Goal: Task Accomplishment & Management: Use online tool/utility

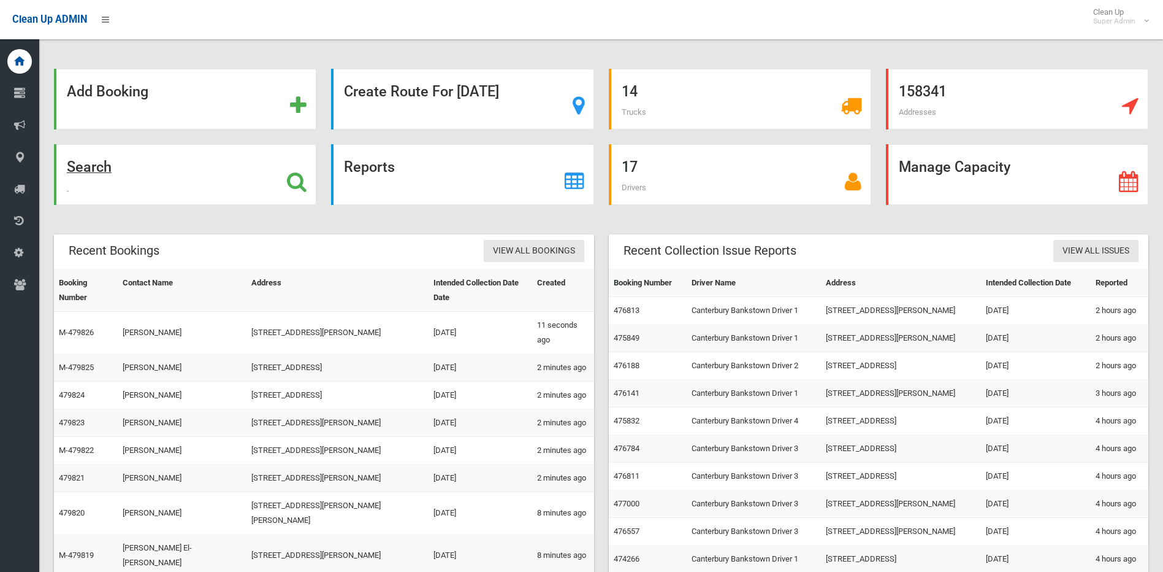
click at [293, 182] on icon at bounding box center [297, 181] width 20 height 21
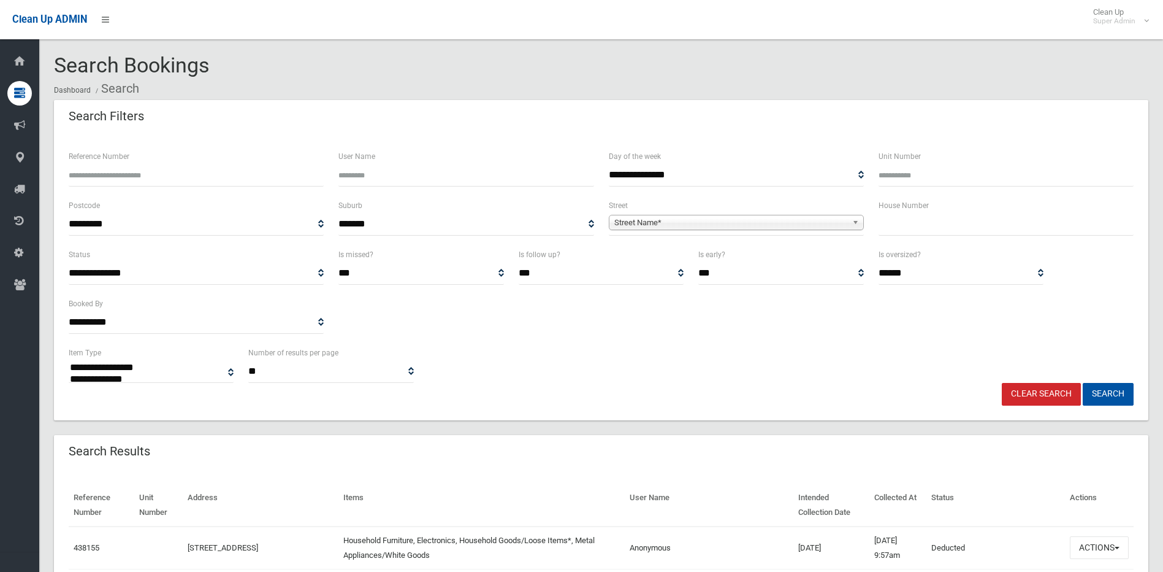
select select
click at [944, 229] on input "text" at bounding box center [1006, 224] width 255 height 23
click at [886, 223] on input "text" at bounding box center [1006, 224] width 255 height 23
type input "**"
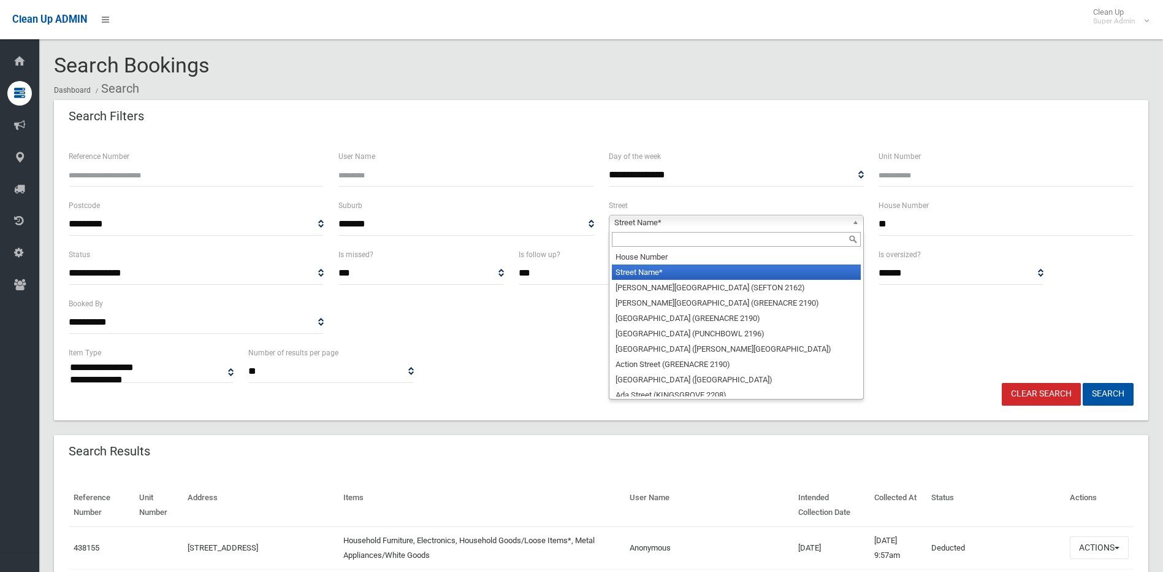
click at [827, 226] on span "Street Name*" at bounding box center [730, 222] width 233 height 15
click at [764, 231] on div at bounding box center [737, 239] width 254 height 20
click at [767, 247] on input "text" at bounding box center [736, 239] width 249 height 15
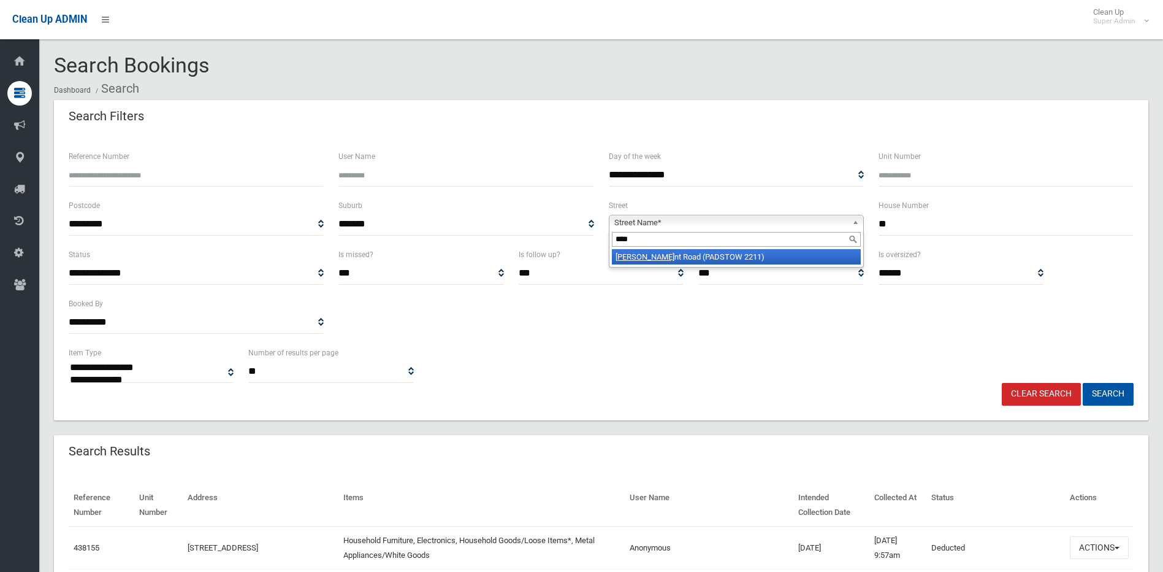
type input "****"
click at [768, 259] on li "Orie nt Road (PADSTOW 2211)" at bounding box center [736, 256] width 249 height 15
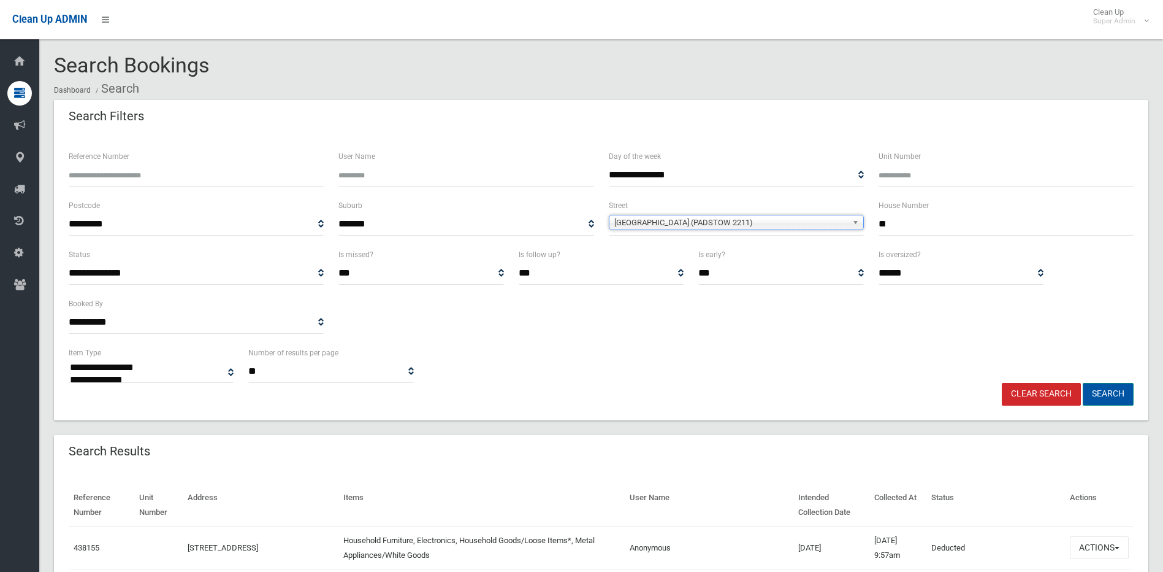
click at [1104, 386] on button "Search" at bounding box center [1108, 394] width 51 height 23
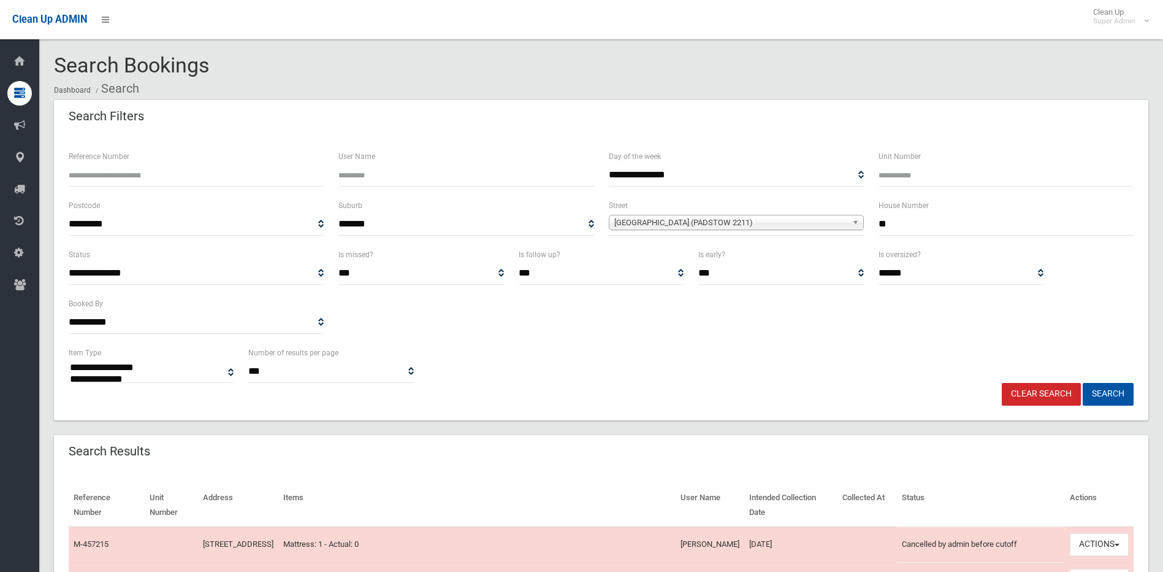
select select
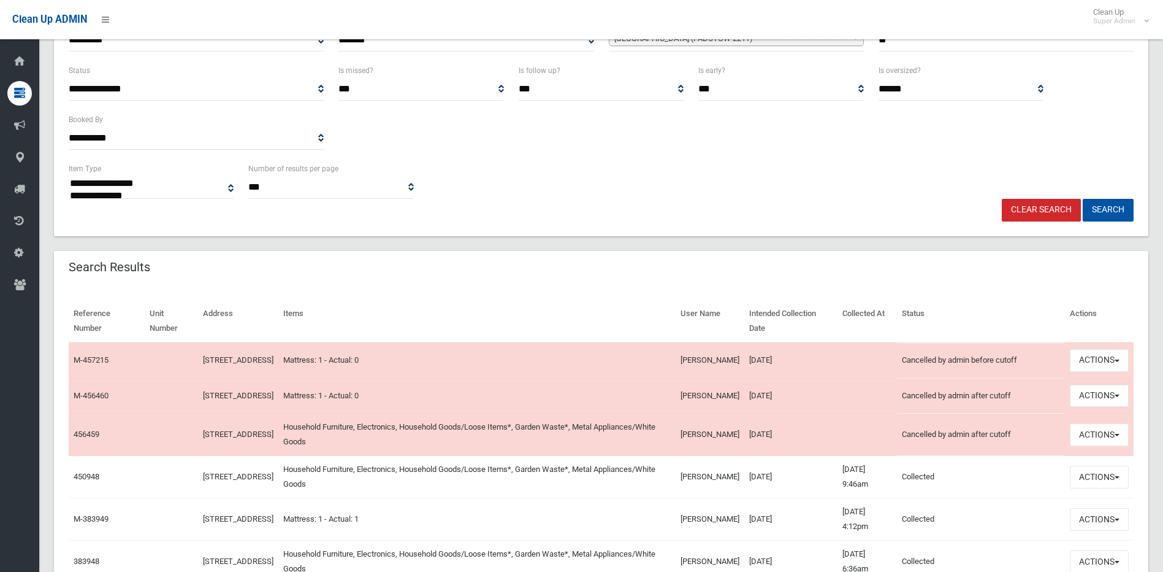
scroll to position [245, 0]
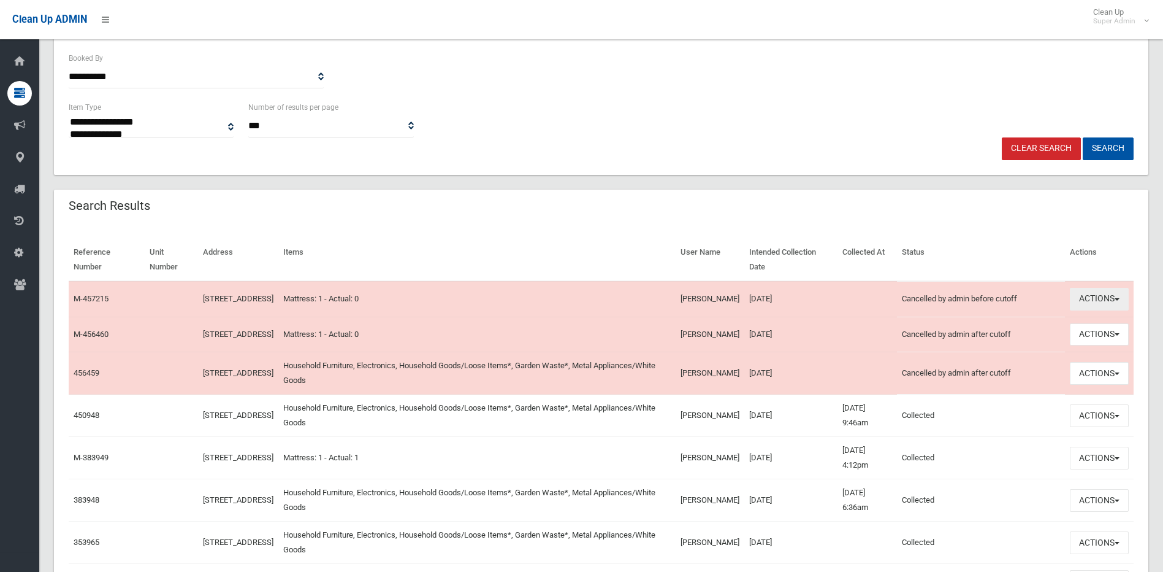
click at [1106, 299] on button "Actions" at bounding box center [1099, 299] width 59 height 23
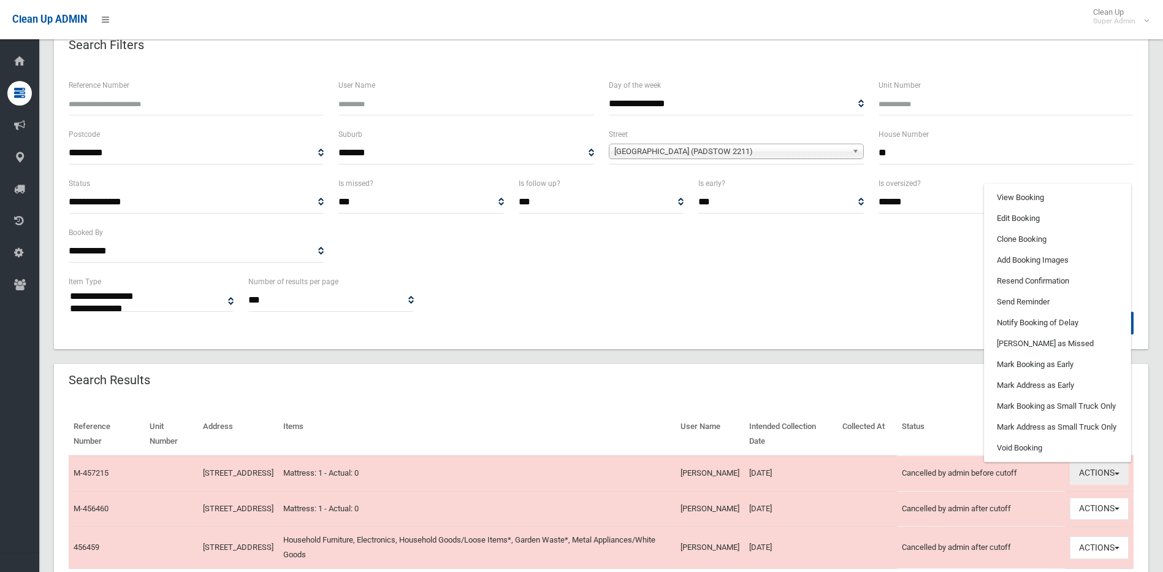
scroll to position [61, 0]
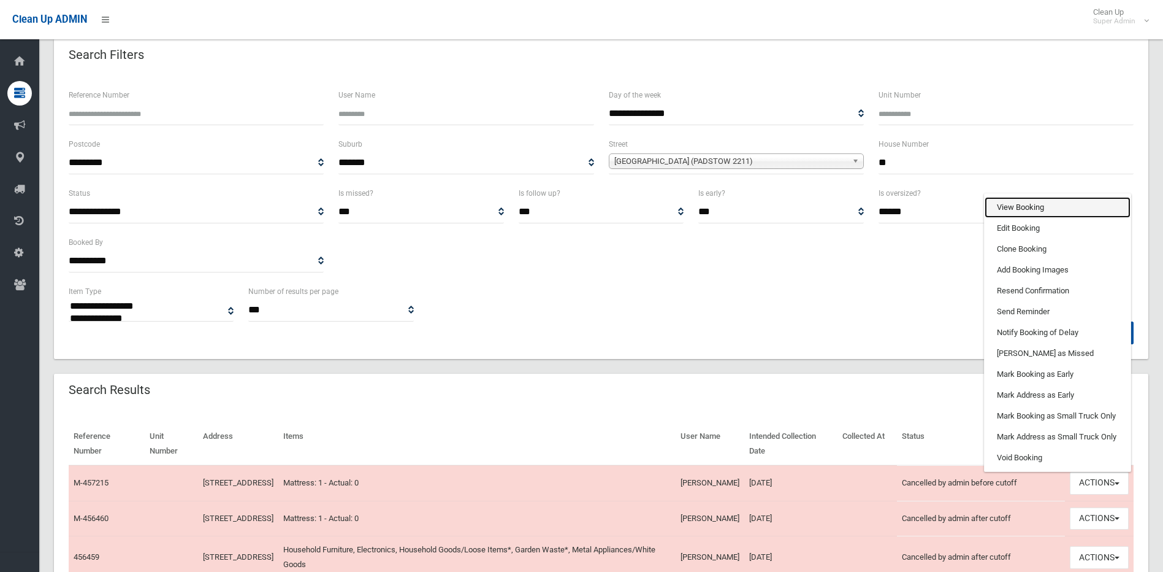
click at [1018, 212] on link "View Booking" at bounding box center [1058, 207] width 146 height 21
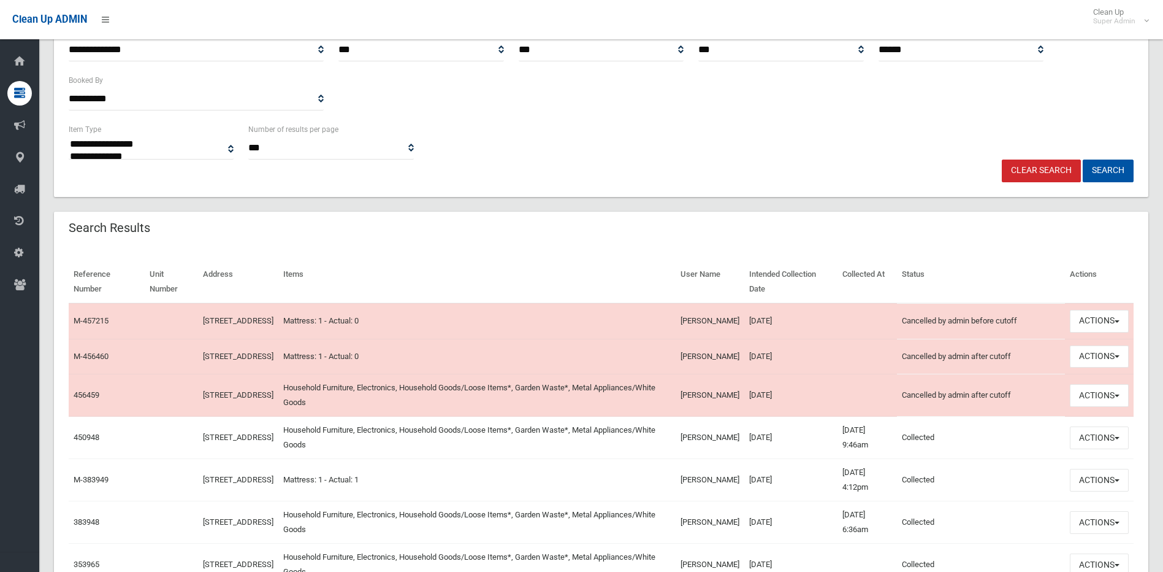
scroll to position [245, 0]
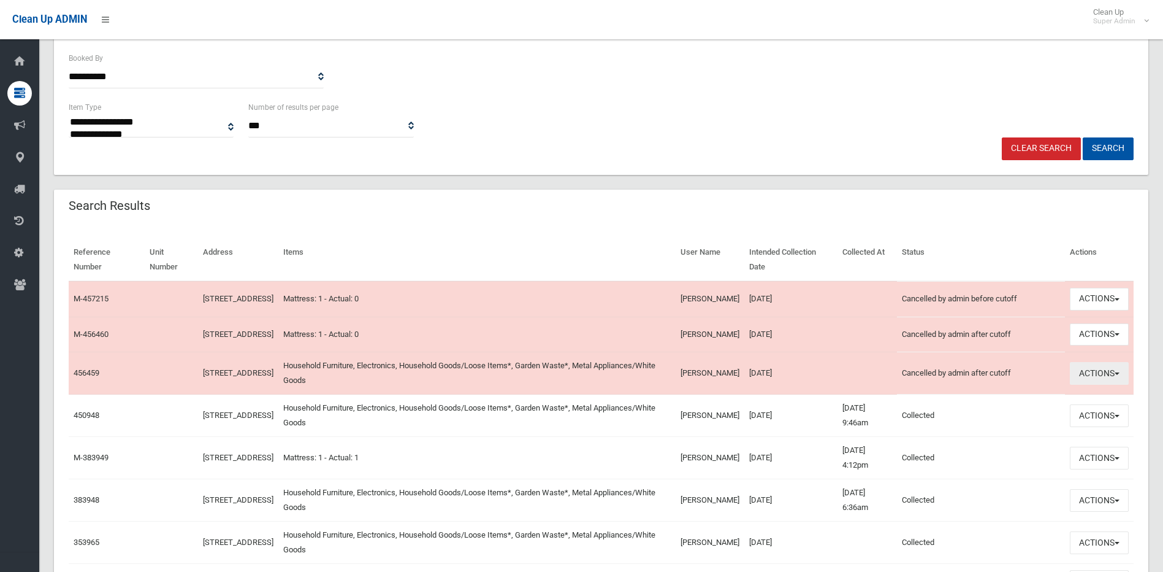
click at [1095, 385] on button "Actions" at bounding box center [1099, 373] width 59 height 23
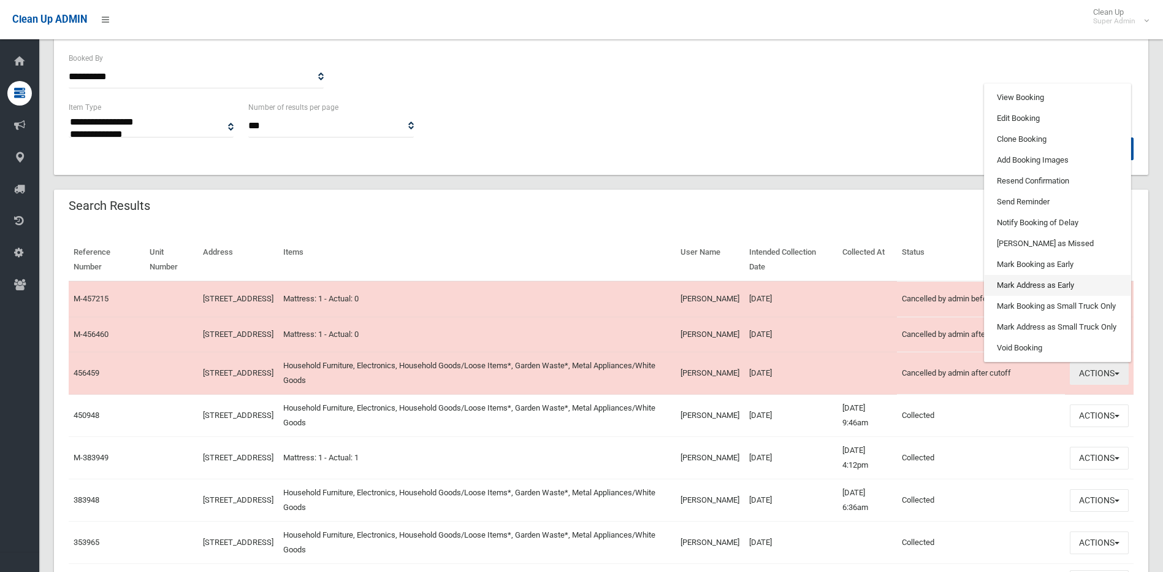
scroll to position [184, 0]
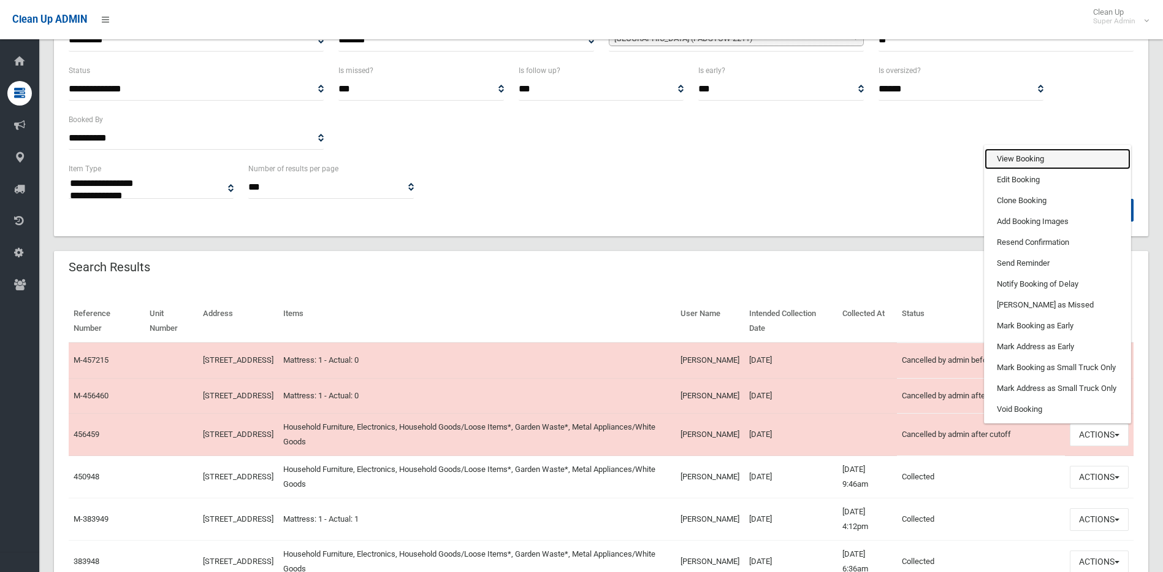
click at [1035, 169] on link "View Booking" at bounding box center [1058, 158] width 146 height 21
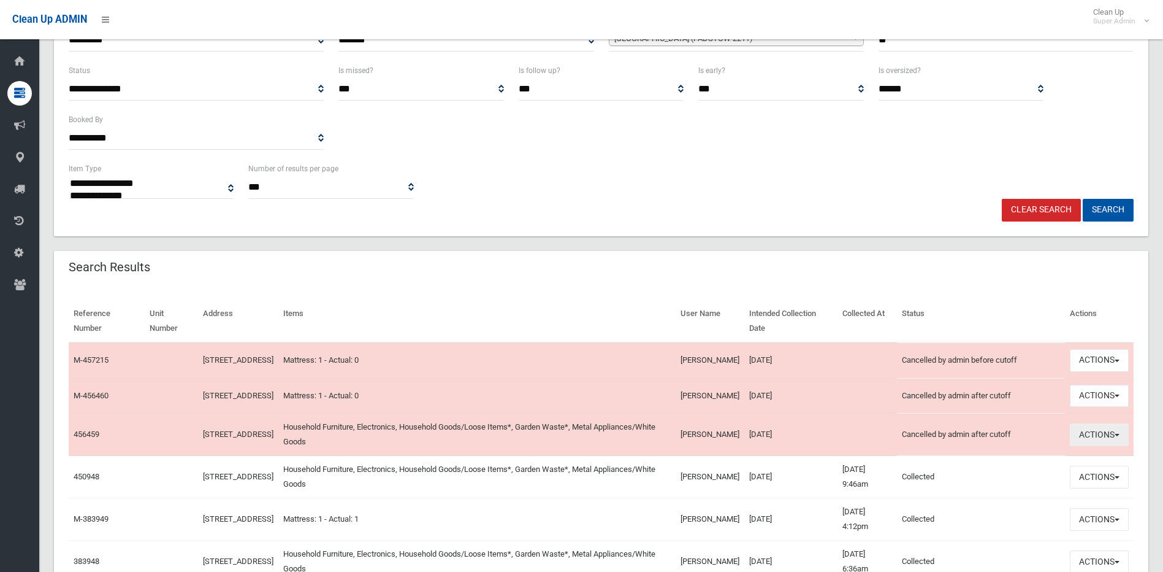
click at [1096, 446] on button "Actions" at bounding box center [1099, 434] width 59 height 23
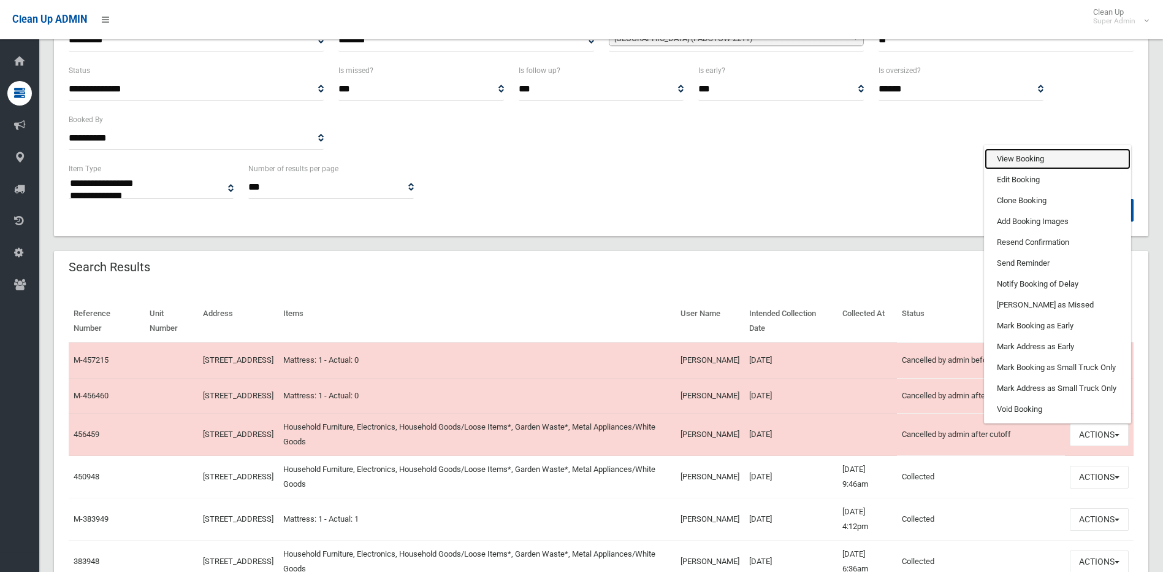
click at [1027, 169] on link "View Booking" at bounding box center [1058, 158] width 146 height 21
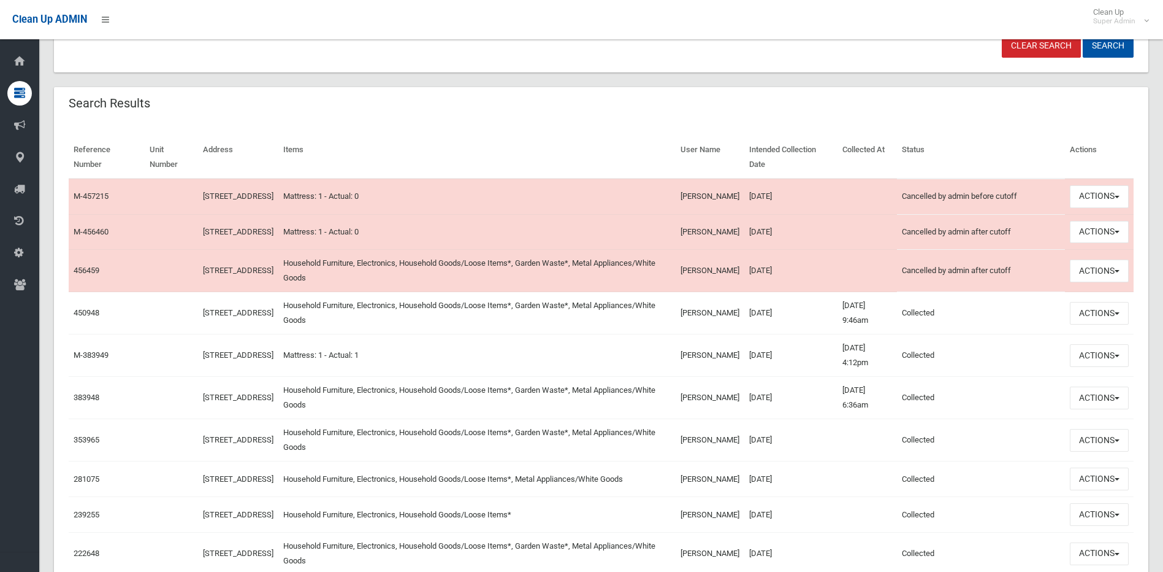
scroll to position [368, 0]
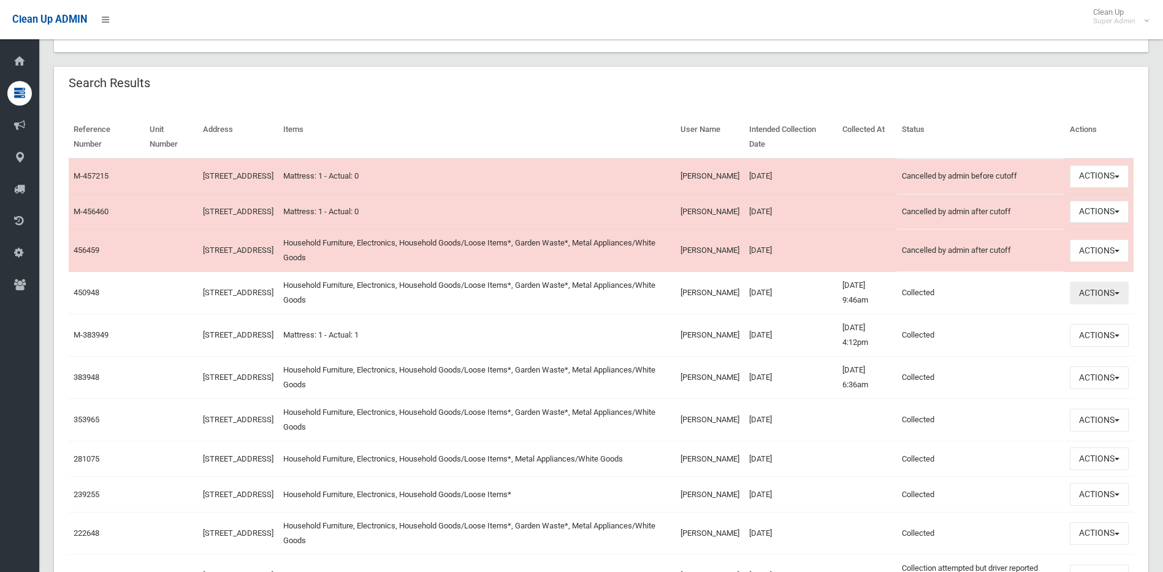
click at [1097, 296] on button "Actions" at bounding box center [1099, 292] width 59 height 23
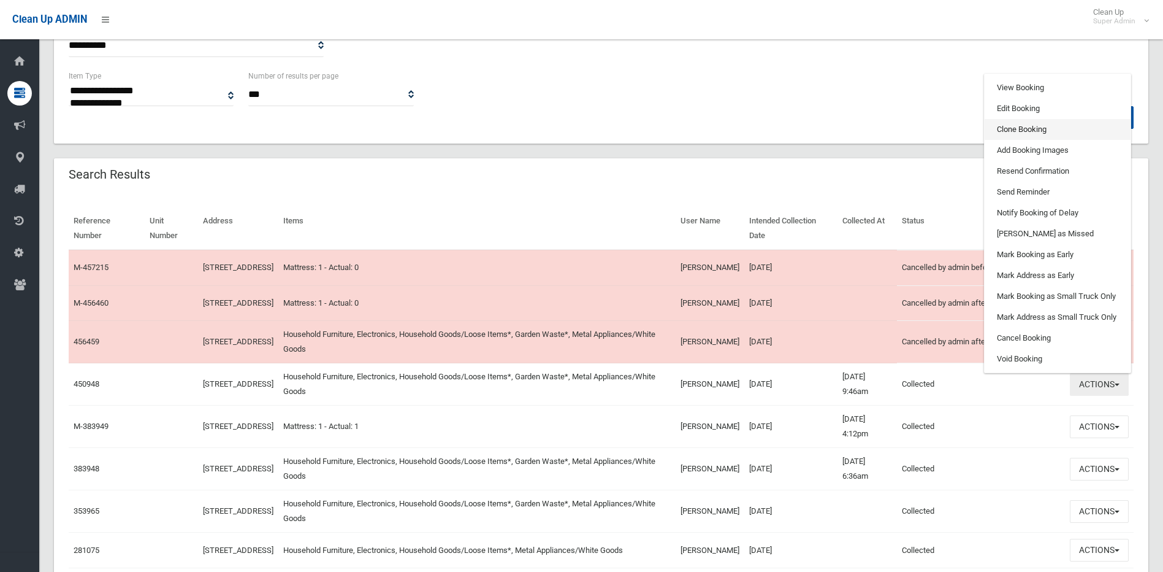
scroll to position [184, 0]
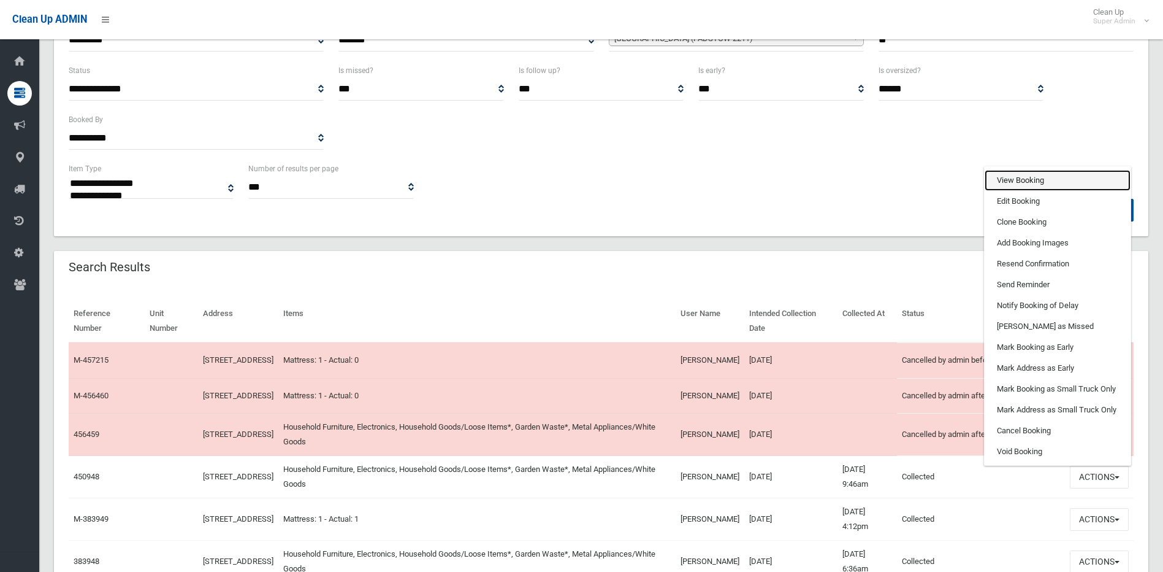
click at [1053, 188] on link "View Booking" at bounding box center [1058, 180] width 146 height 21
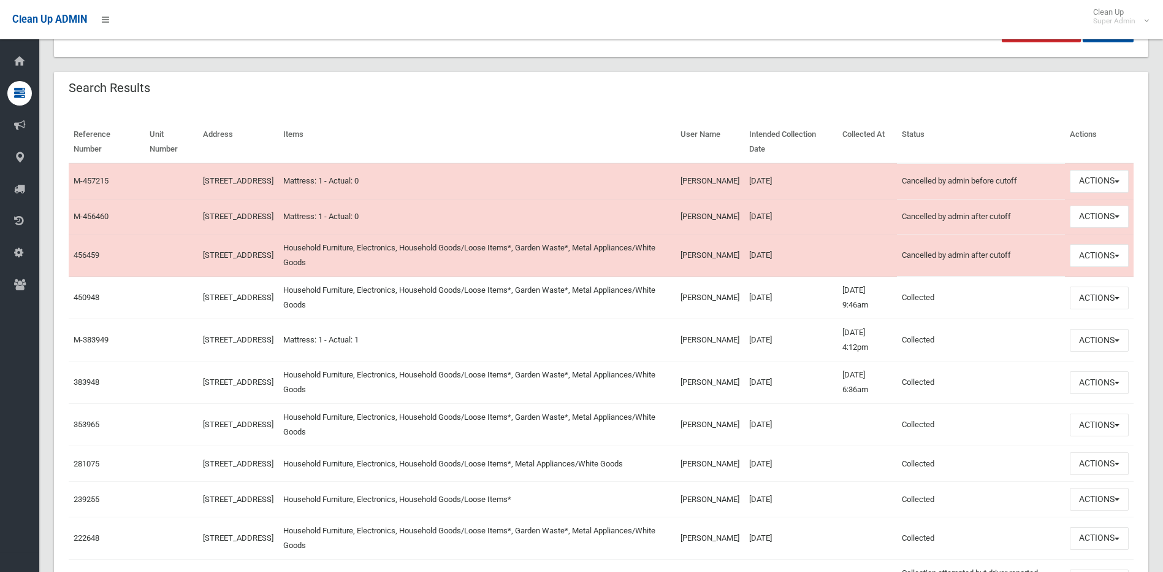
scroll to position [368, 0]
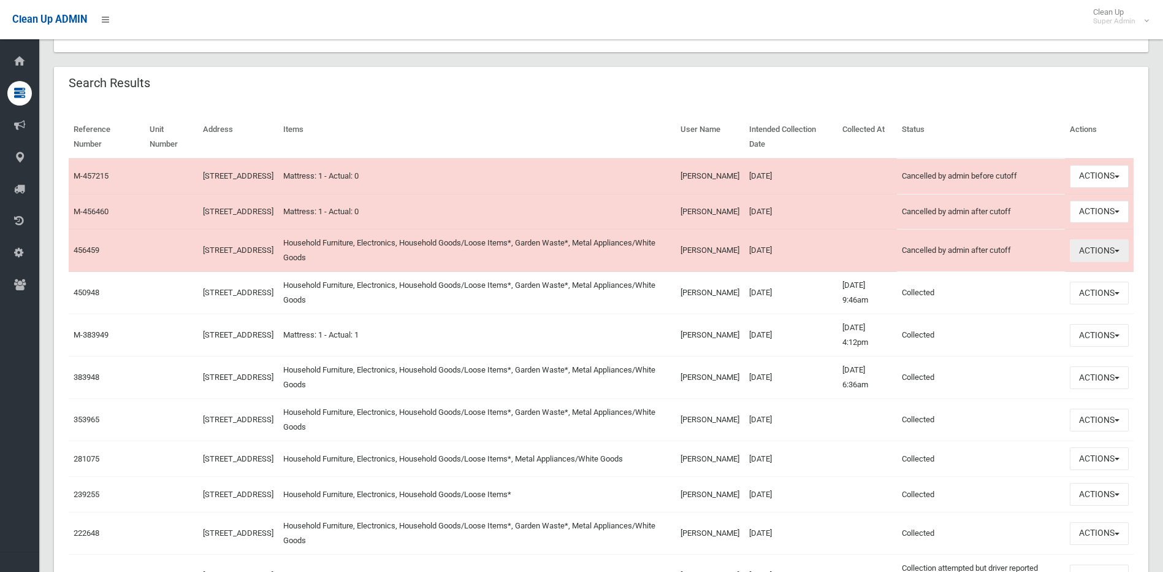
click at [1081, 262] on button "Actions" at bounding box center [1099, 250] width 59 height 23
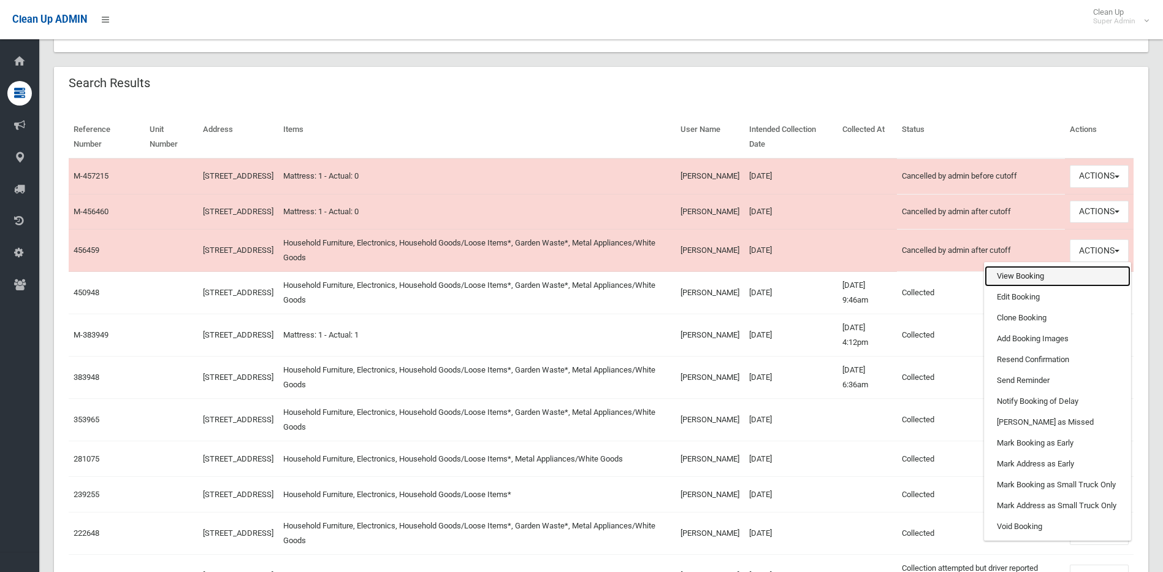
click at [1049, 284] on link "View Booking" at bounding box center [1058, 276] width 146 height 21
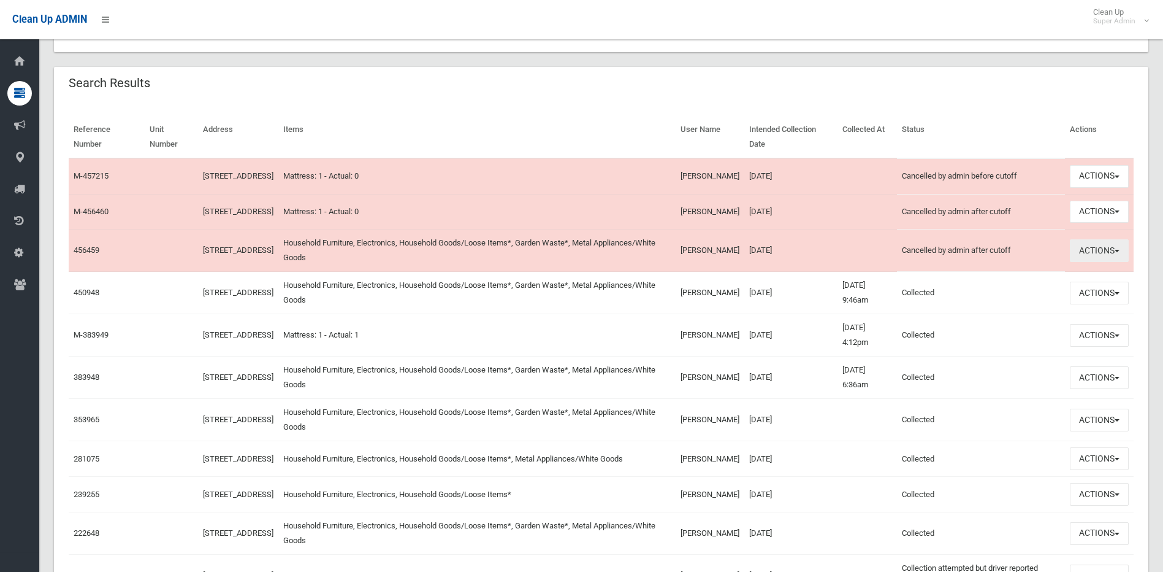
click at [1100, 262] on button "Actions" at bounding box center [1099, 250] width 59 height 23
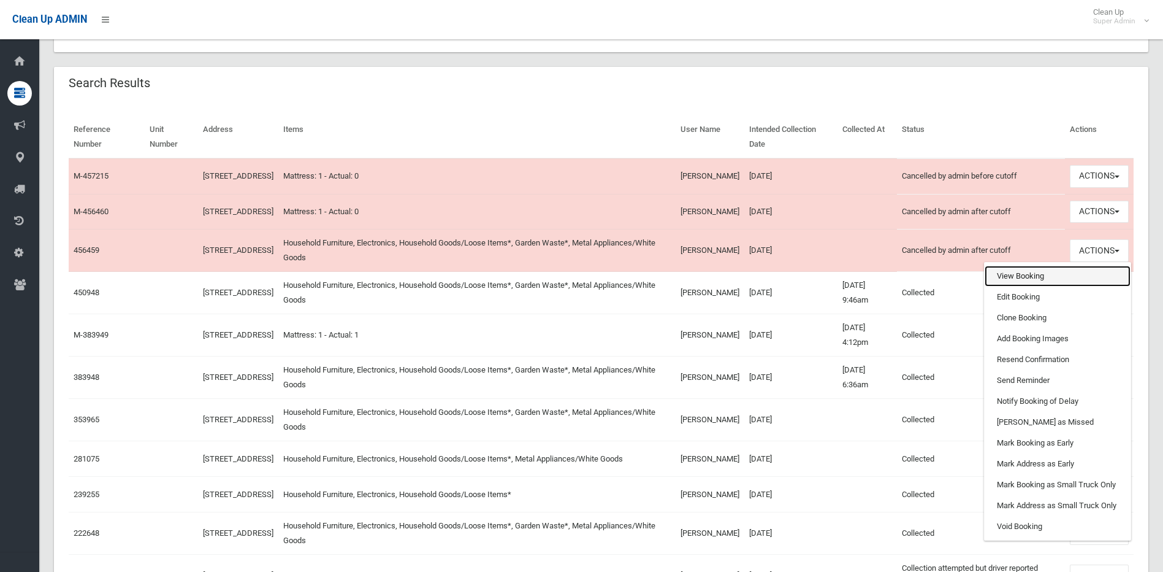
click at [1019, 286] on link "View Booking" at bounding box center [1058, 276] width 146 height 21
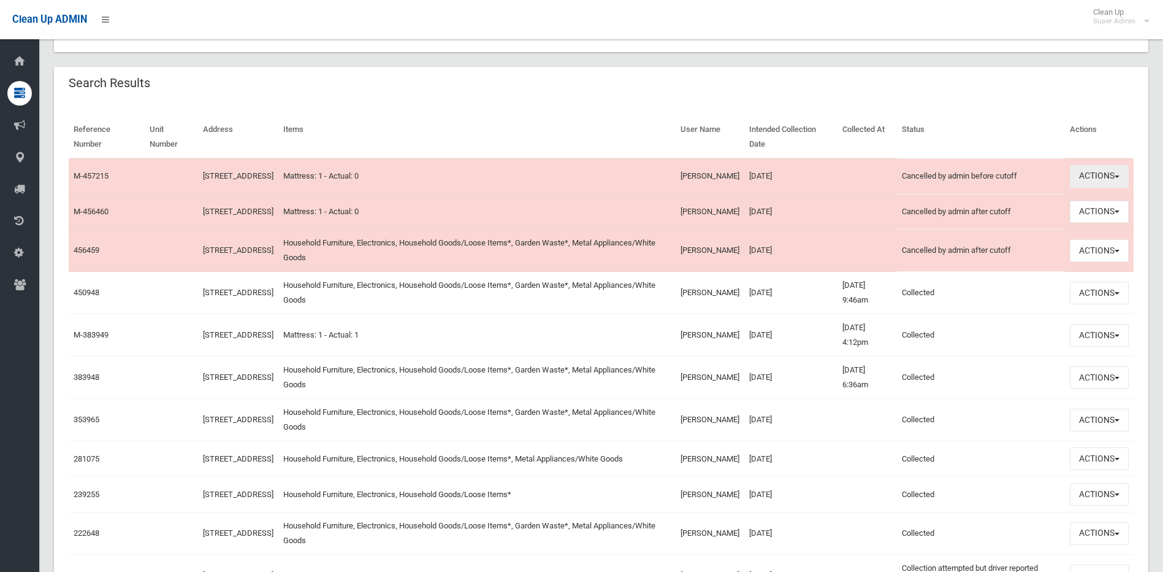
click at [1081, 183] on button "Actions" at bounding box center [1099, 176] width 59 height 23
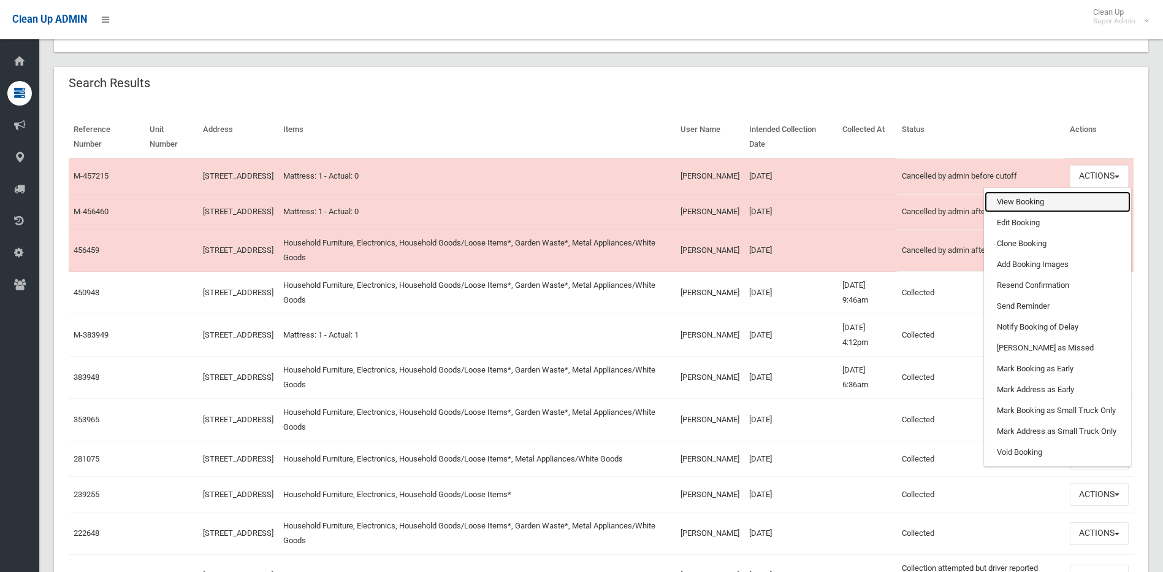
click at [1043, 210] on link "View Booking" at bounding box center [1058, 201] width 146 height 21
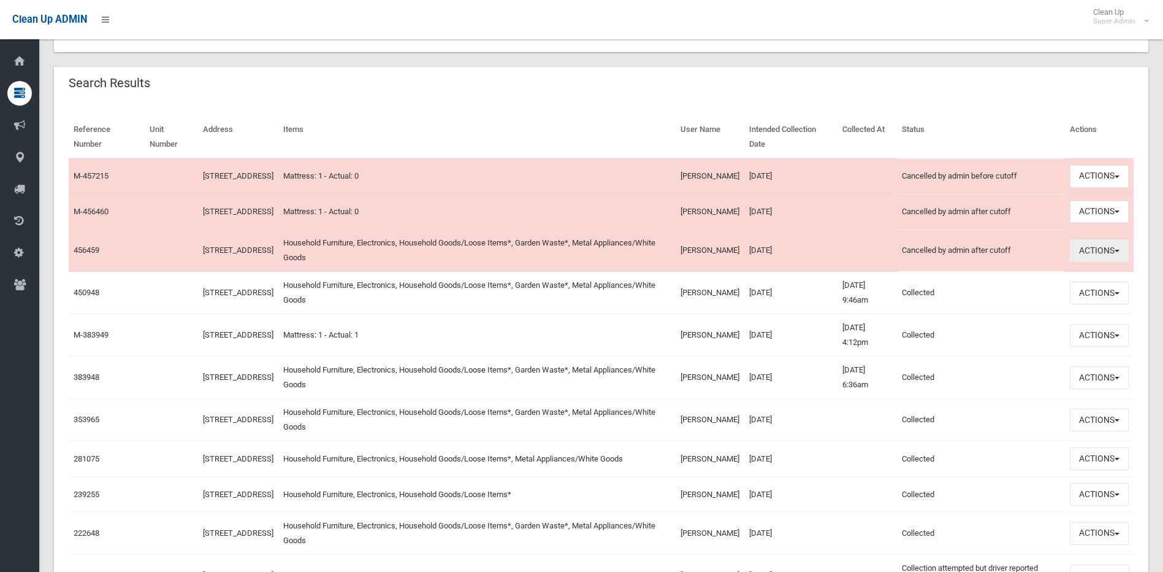
click at [1090, 258] on button "Actions" at bounding box center [1099, 250] width 59 height 23
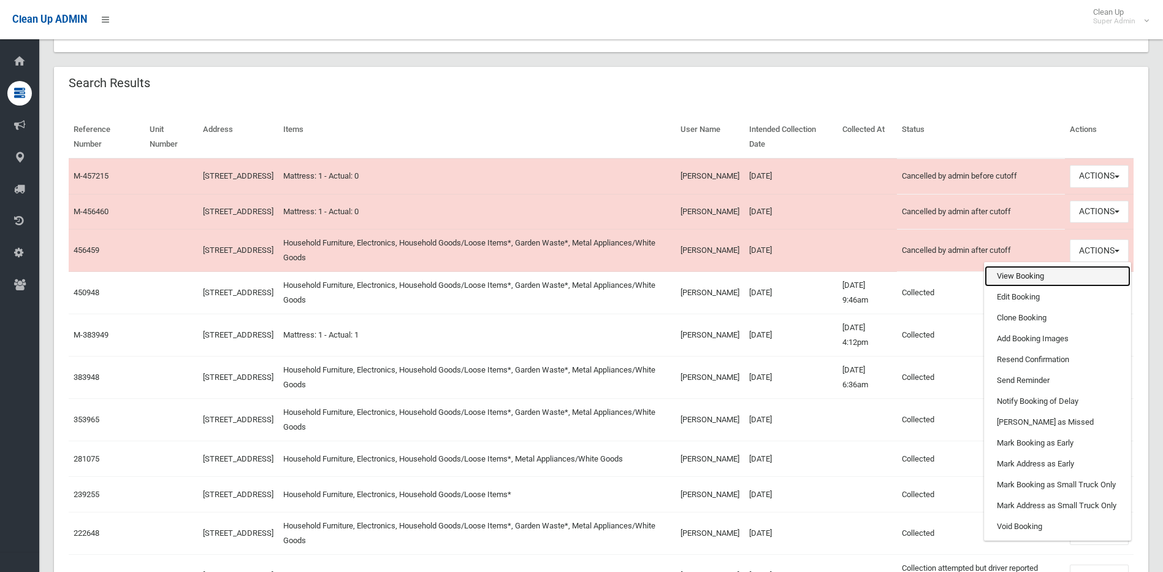
click at [1018, 283] on link "View Booking" at bounding box center [1058, 276] width 146 height 21
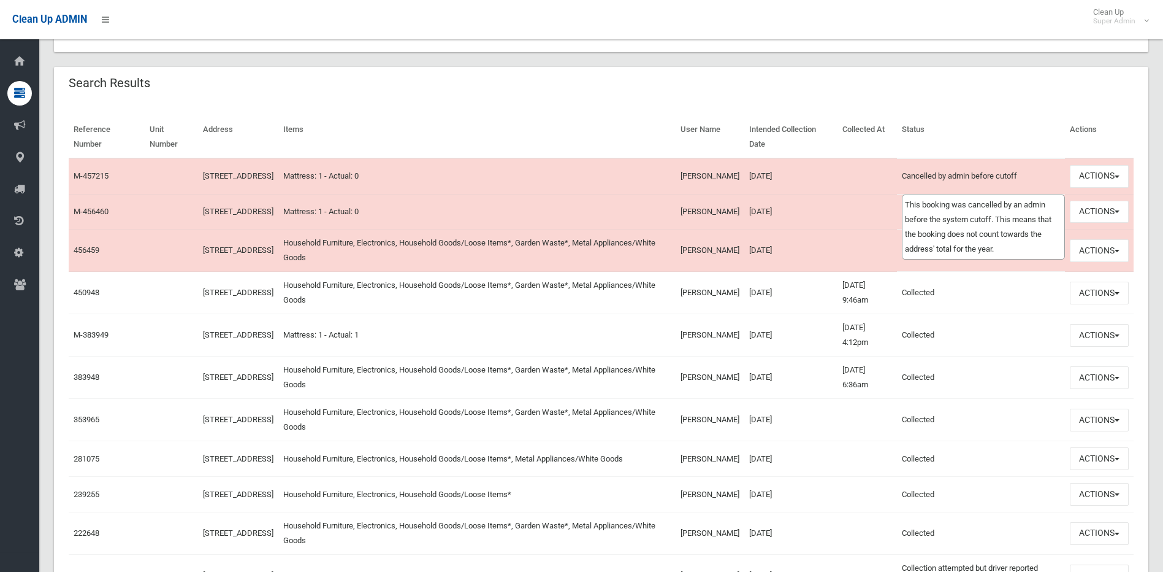
drag, startPoint x: 966, startPoint y: 180, endPoint x: 1028, endPoint y: 179, distance: 61.9
click at [1028, 179] on td "Cancelled by admin before cutoff This booking was cancelled by an admin before …" at bounding box center [981, 176] width 168 height 36
drag, startPoint x: 1028, startPoint y: 179, endPoint x: 882, endPoint y: 199, distance: 147.4
click at [882, 194] on td at bounding box center [867, 176] width 59 height 36
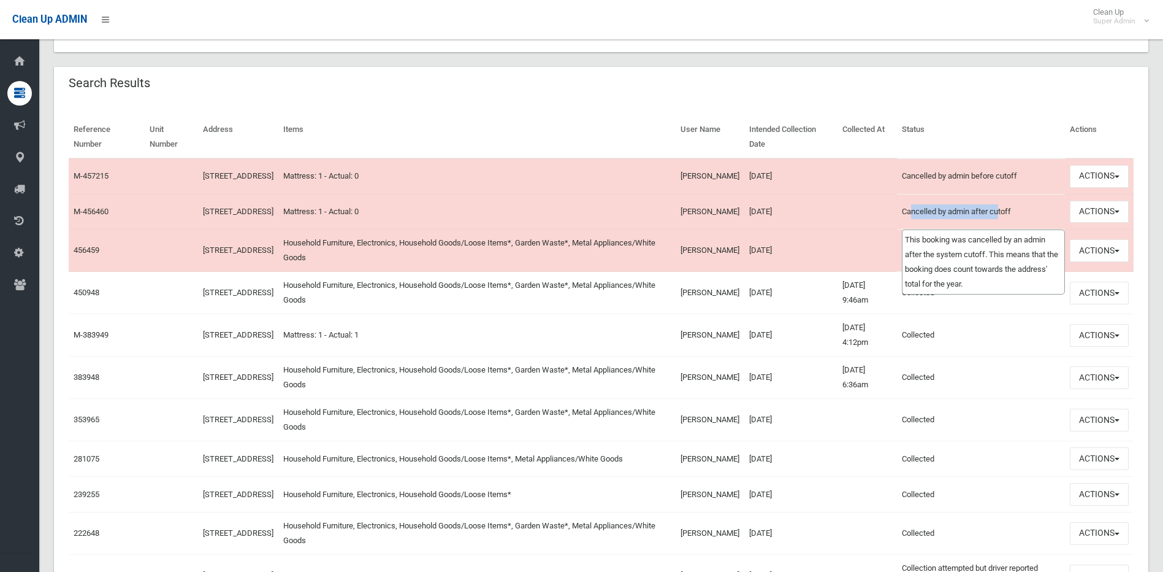
drag, startPoint x: 914, startPoint y: 223, endPoint x: 1000, endPoint y: 221, distance: 85.9
click at [1000, 221] on td "Cancelled by admin after cutoff This booking was cancelled by an admin after th…" at bounding box center [981, 212] width 168 height 36
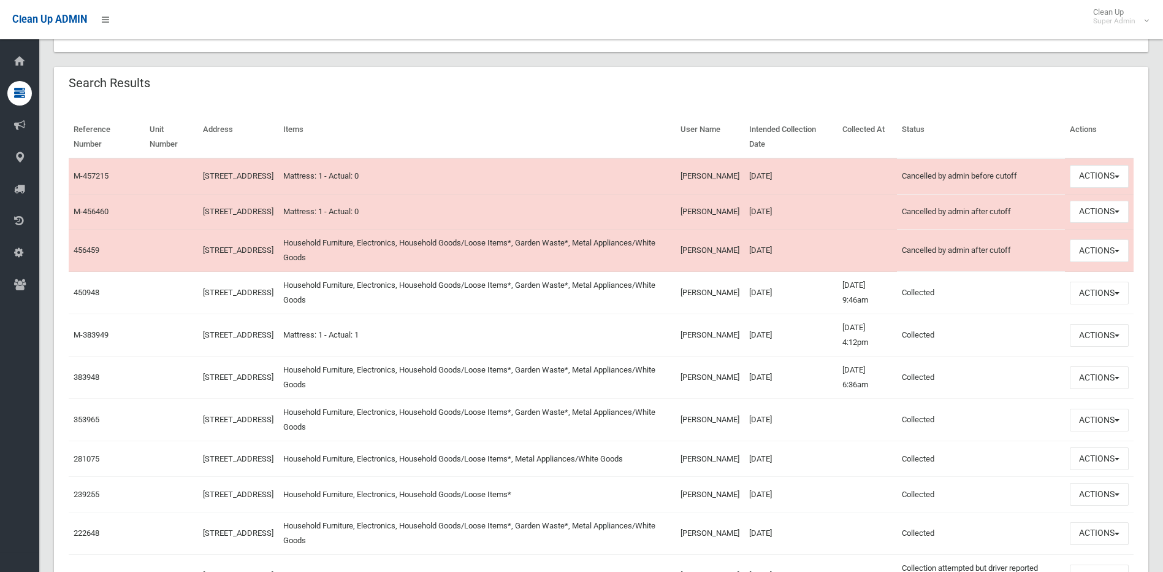
click at [838, 223] on td at bounding box center [867, 212] width 59 height 36
click at [1095, 260] on button "Actions" at bounding box center [1099, 250] width 59 height 23
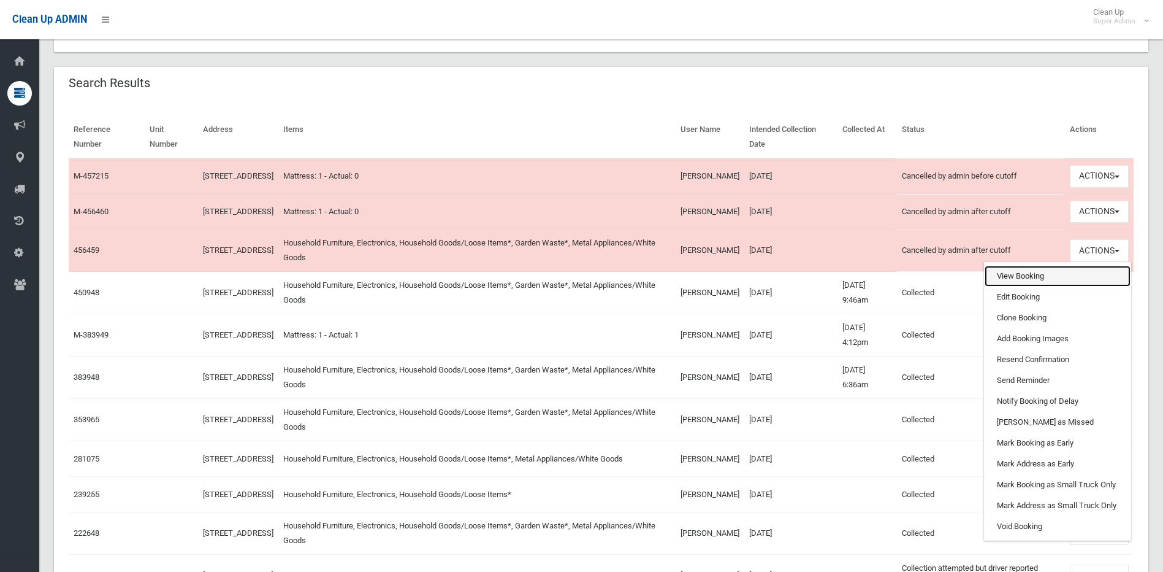
click at [1048, 286] on link "View Booking" at bounding box center [1058, 276] width 146 height 21
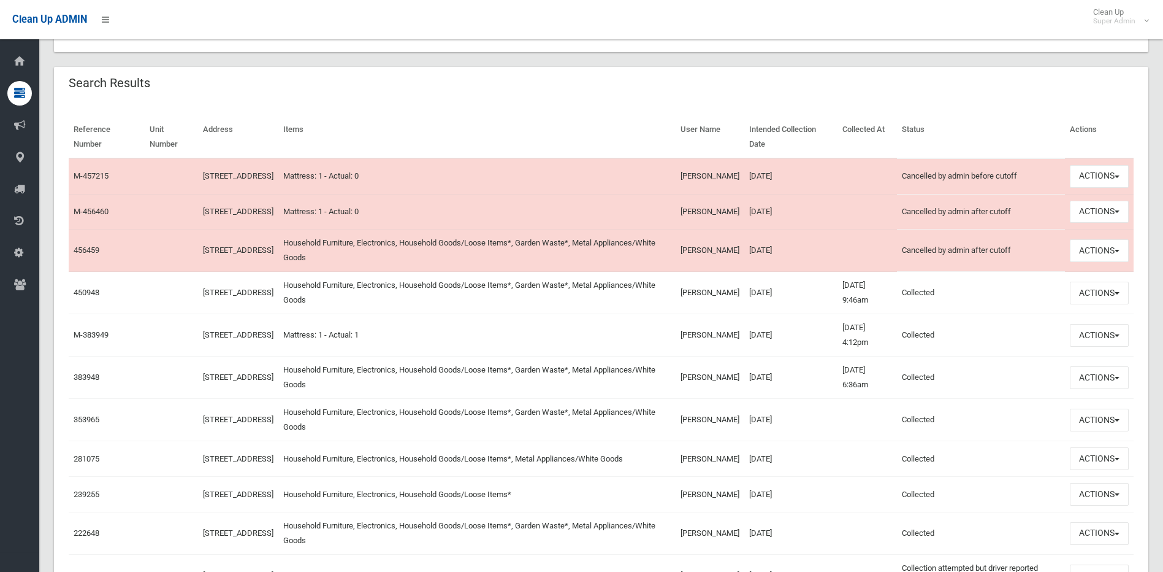
scroll to position [429, 0]
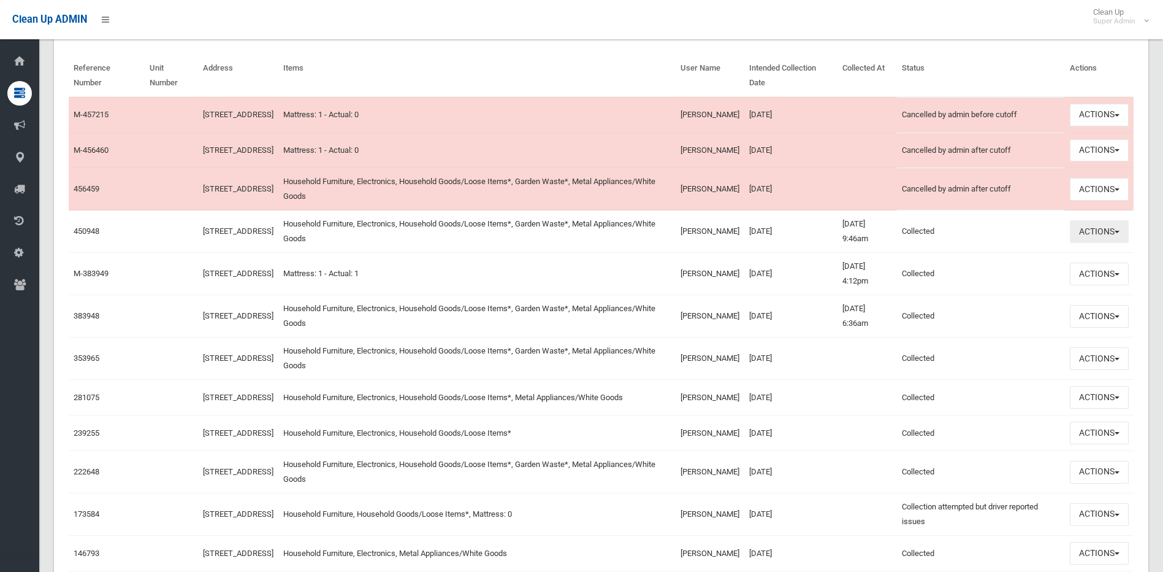
click at [1114, 243] on button "Actions" at bounding box center [1099, 231] width 59 height 23
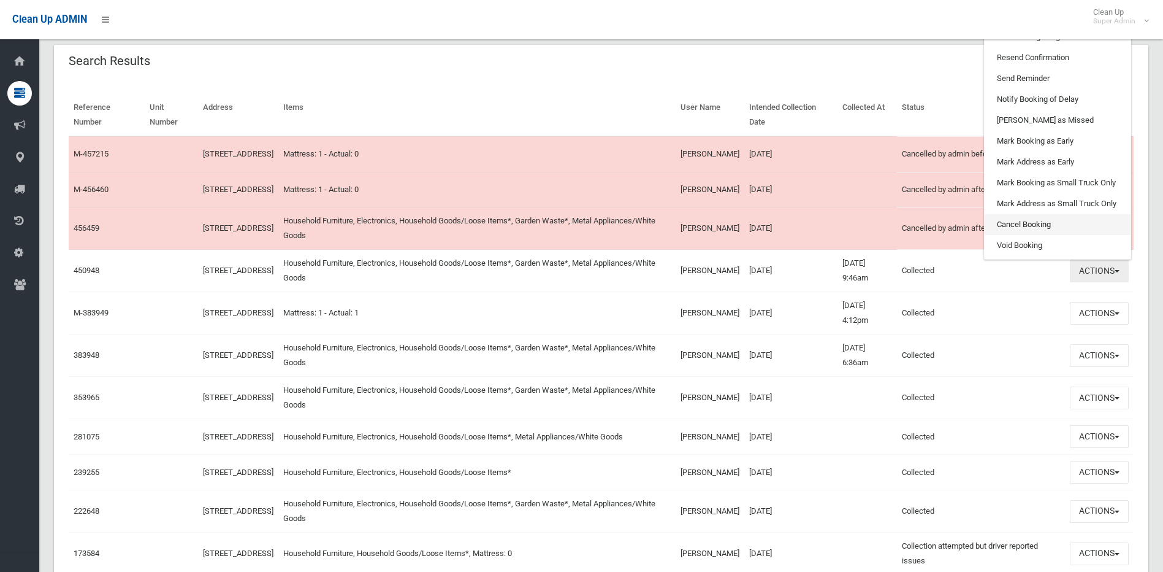
scroll to position [368, 0]
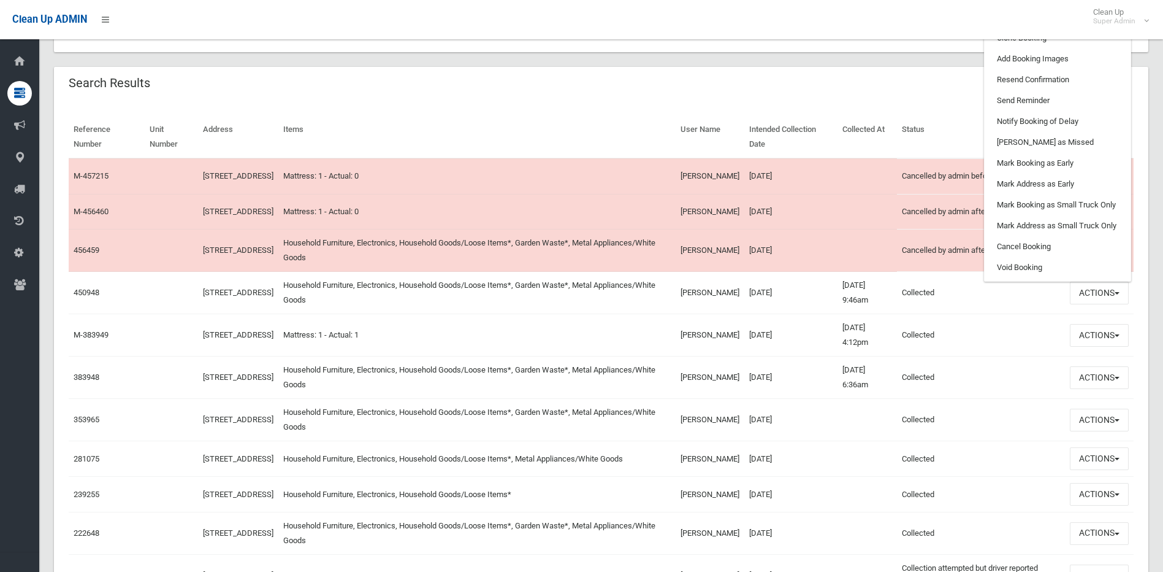
click at [745, 314] on td "27/03/2025" at bounding box center [791, 293] width 93 height 42
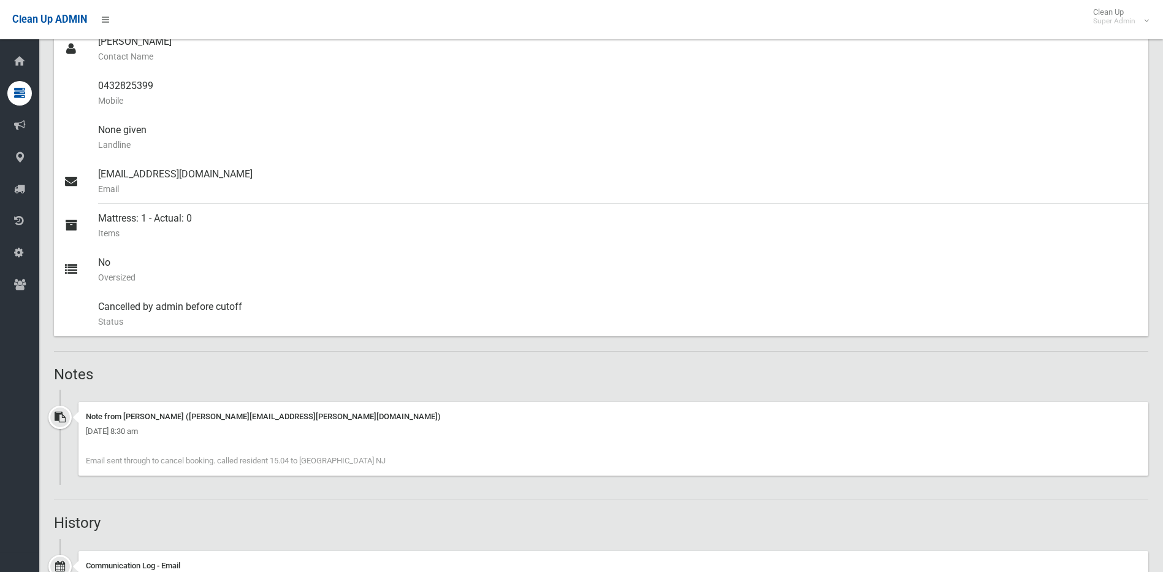
scroll to position [464, 0]
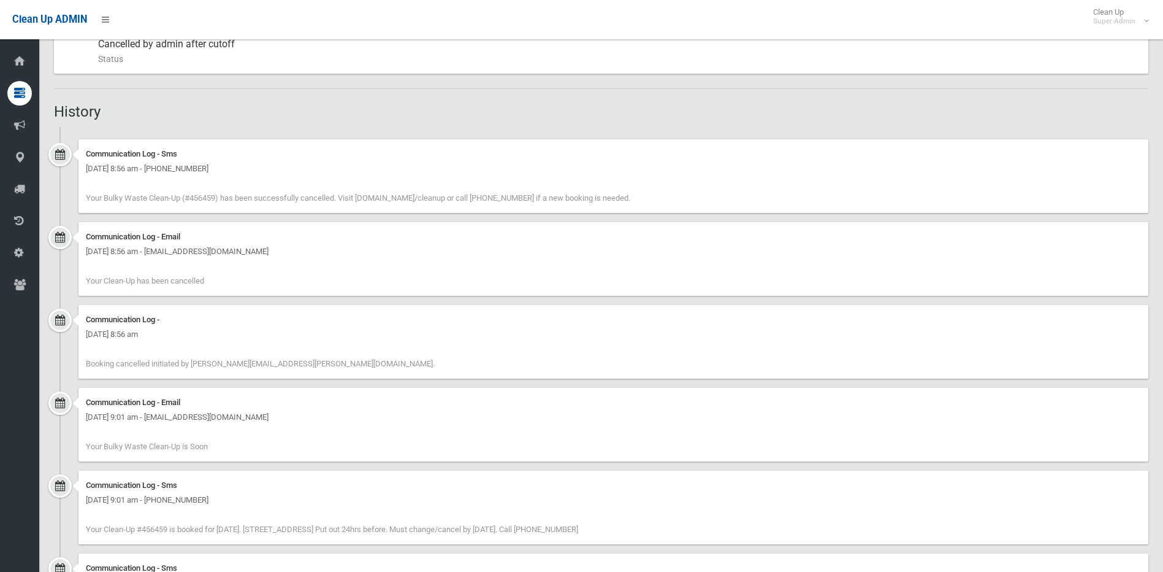
scroll to position [687, 0]
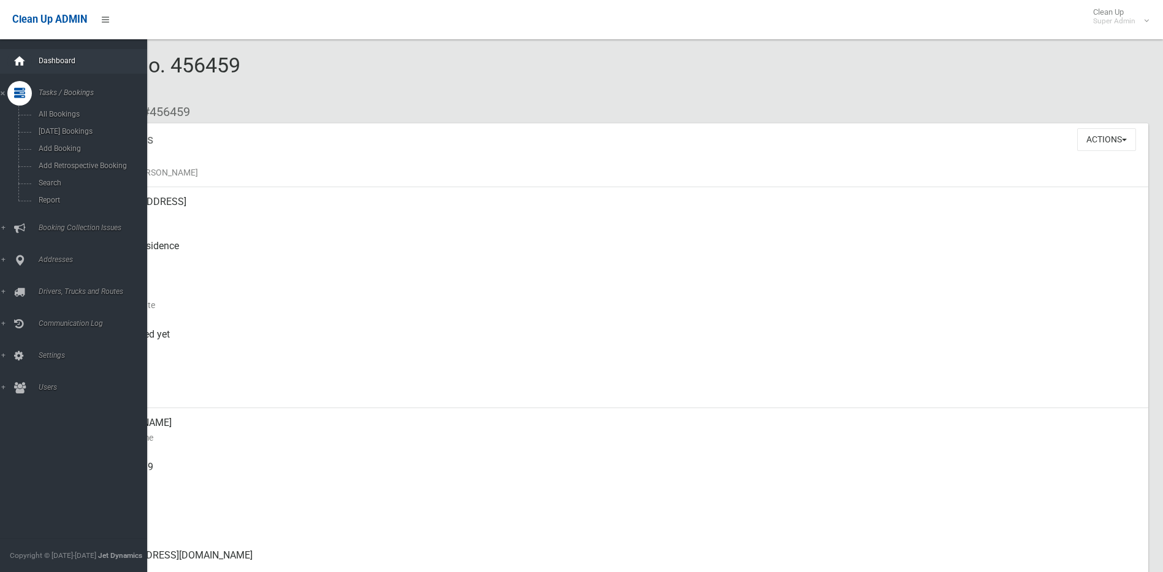
click at [25, 67] on icon at bounding box center [19, 61] width 13 height 25
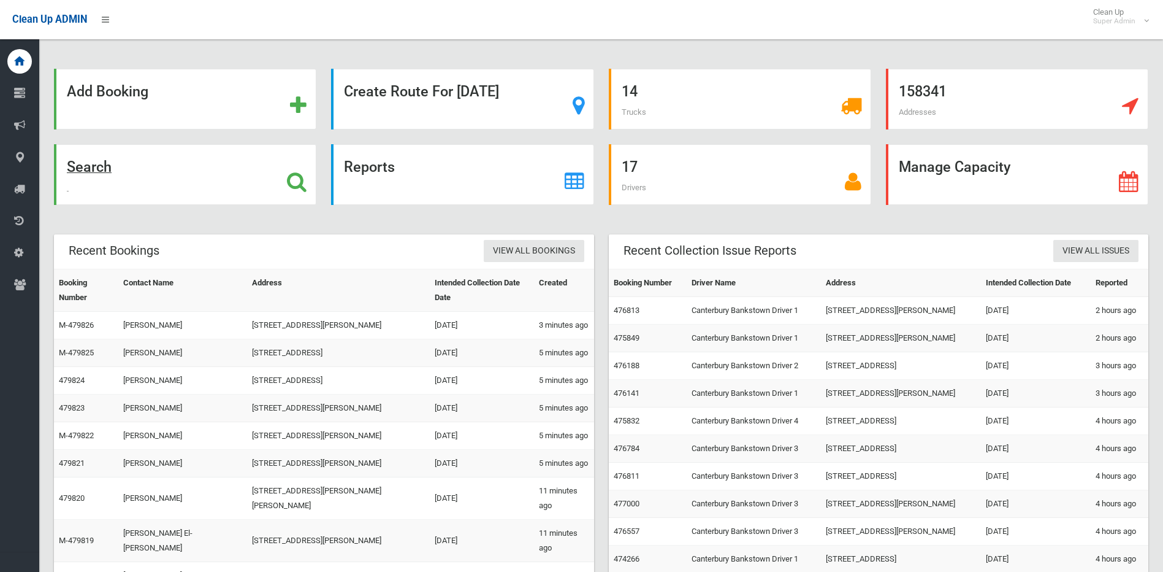
click at [294, 180] on icon at bounding box center [297, 181] width 20 height 21
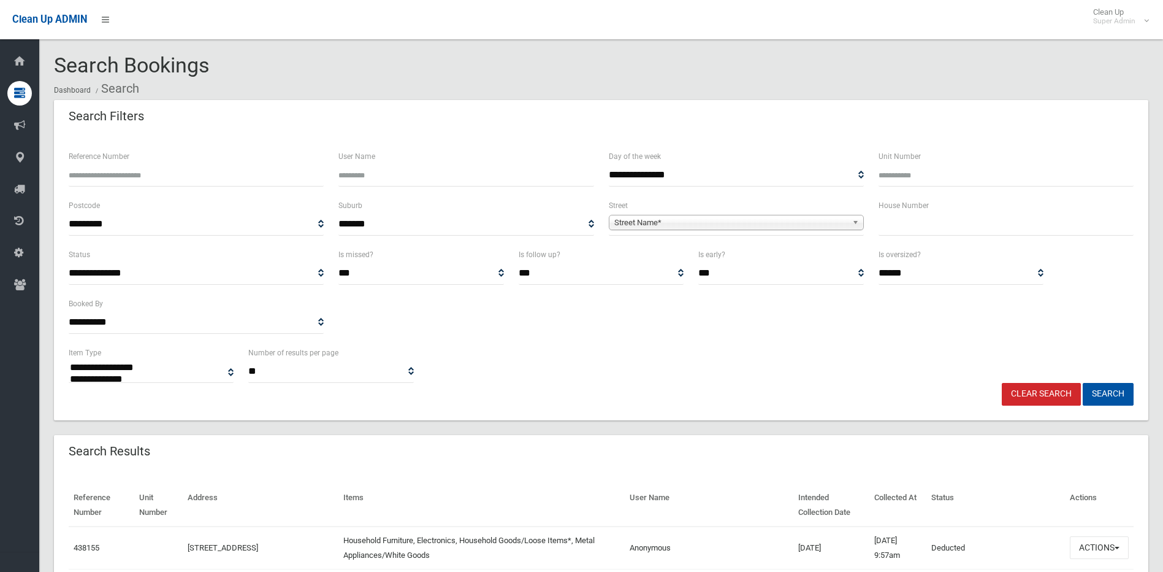
select select
click at [906, 221] on input "text" at bounding box center [1006, 224] width 255 height 23
type input "**"
drag, startPoint x: 975, startPoint y: 228, endPoint x: 787, endPoint y: 210, distance: 188.6
click at [788, 210] on div "**********" at bounding box center [601, 222] width 1080 height 49
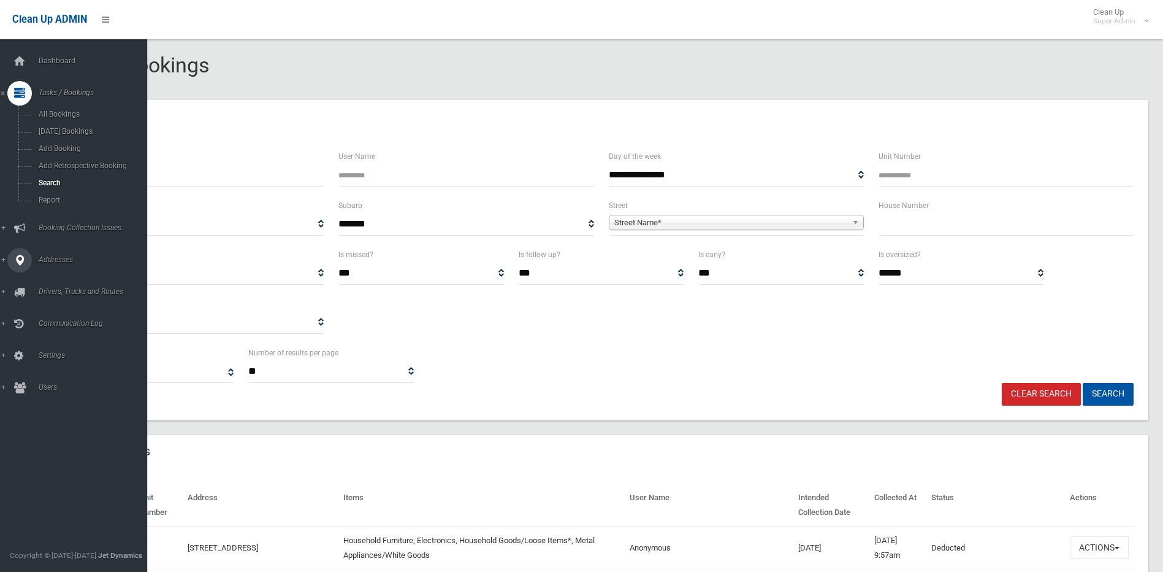
click at [14, 254] on icon at bounding box center [19, 260] width 11 height 25
click at [82, 172] on link "All Addresses" at bounding box center [78, 177] width 156 height 17
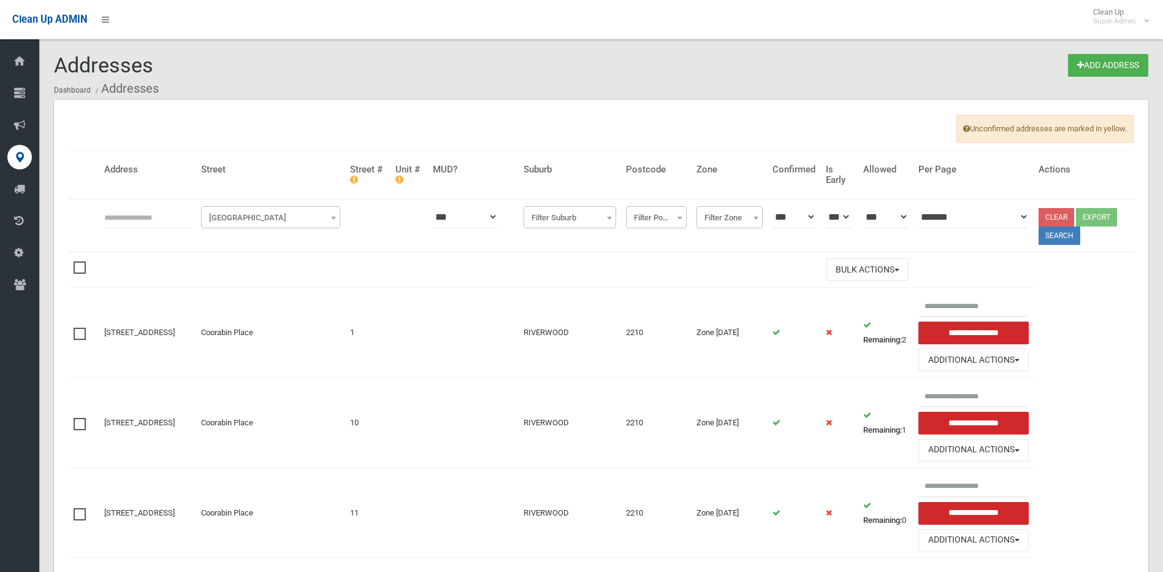
click at [134, 220] on input "text" at bounding box center [147, 216] width 87 height 23
type input "**"
click at [255, 215] on span "[GEOGRAPHIC_DATA]" at bounding box center [270, 217] width 133 height 17
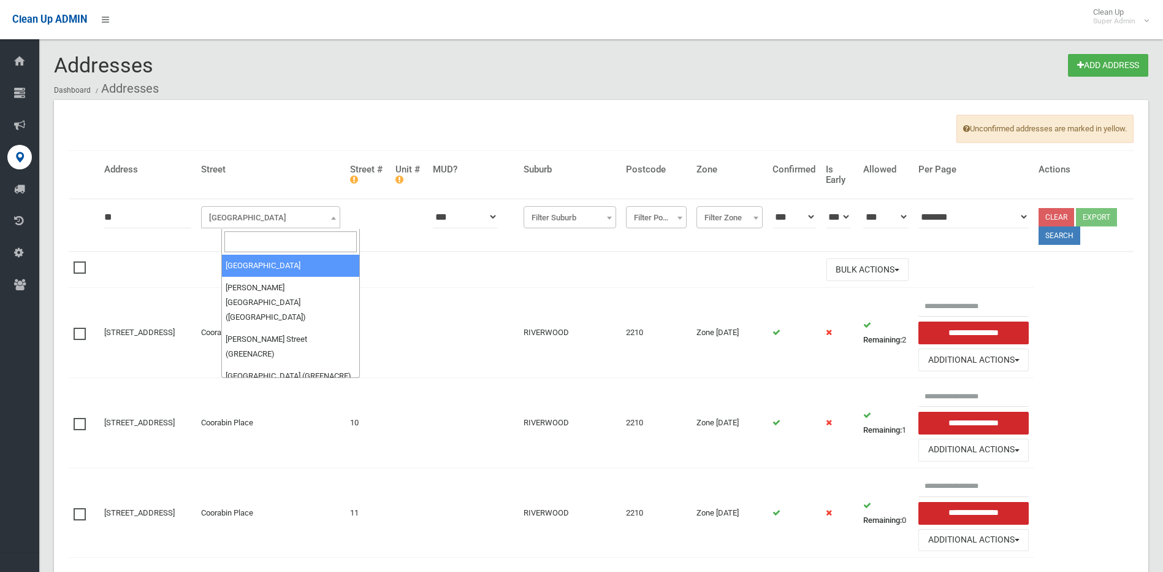
click at [254, 237] on input "search" at bounding box center [290, 241] width 133 height 21
type input "*****"
select select "****"
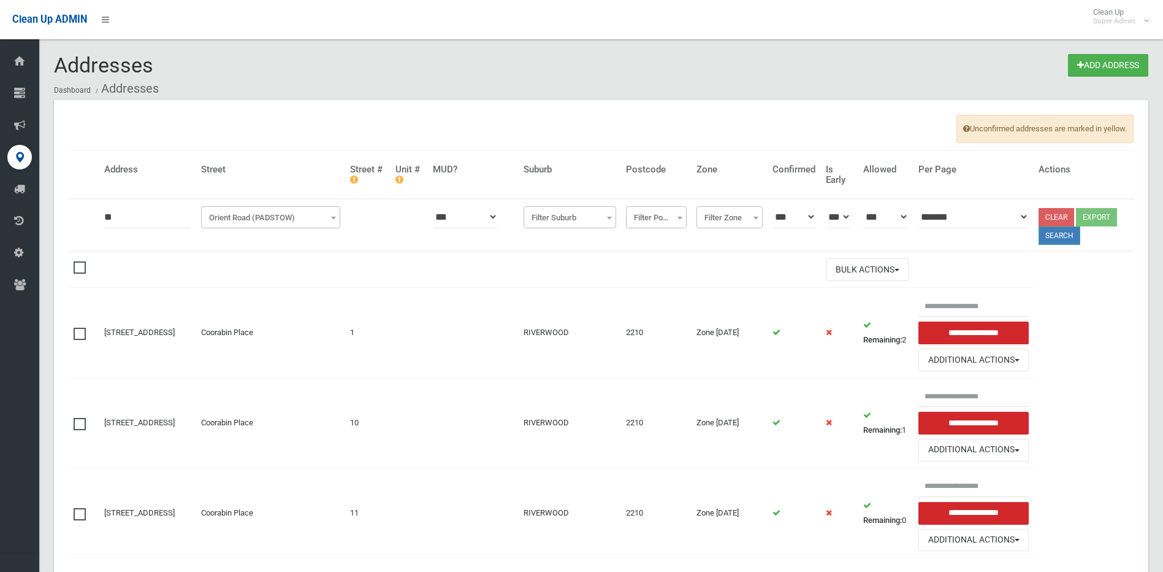
click at [1060, 239] on button "Search" at bounding box center [1060, 235] width 42 height 18
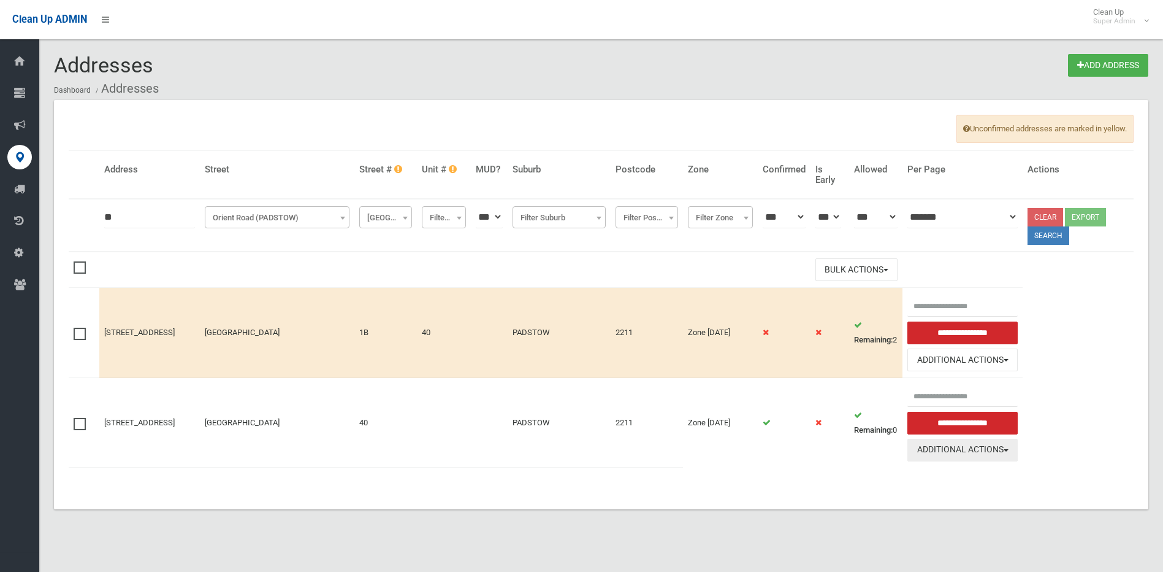
click at [1000, 454] on button "Additional Actions" at bounding box center [963, 449] width 110 height 23
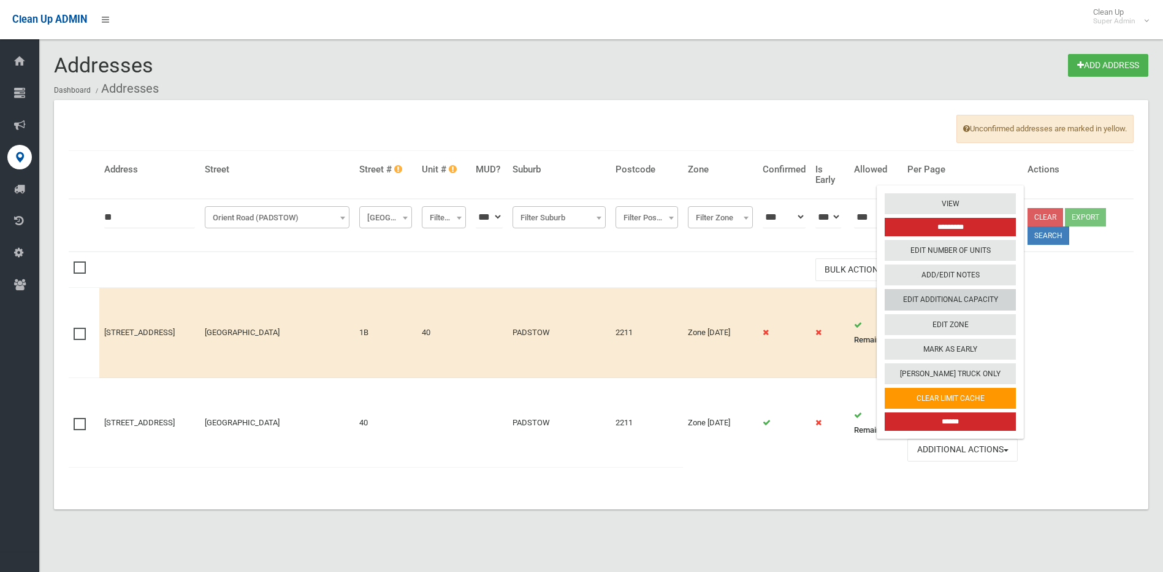
click at [965, 296] on link "Edit Additional Capacity" at bounding box center [950, 299] width 131 height 21
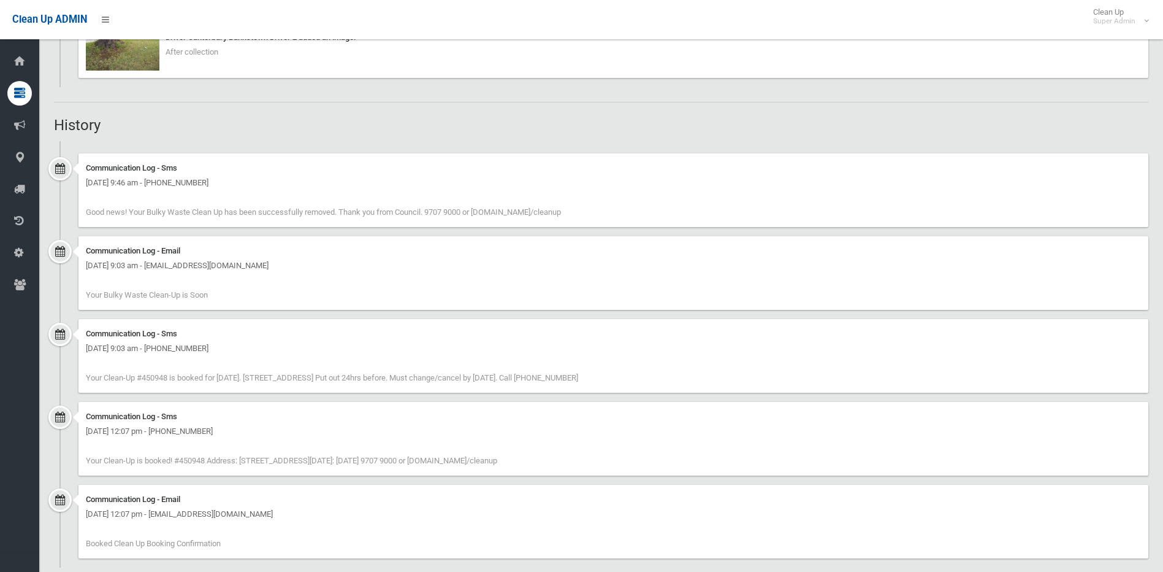
scroll to position [974, 0]
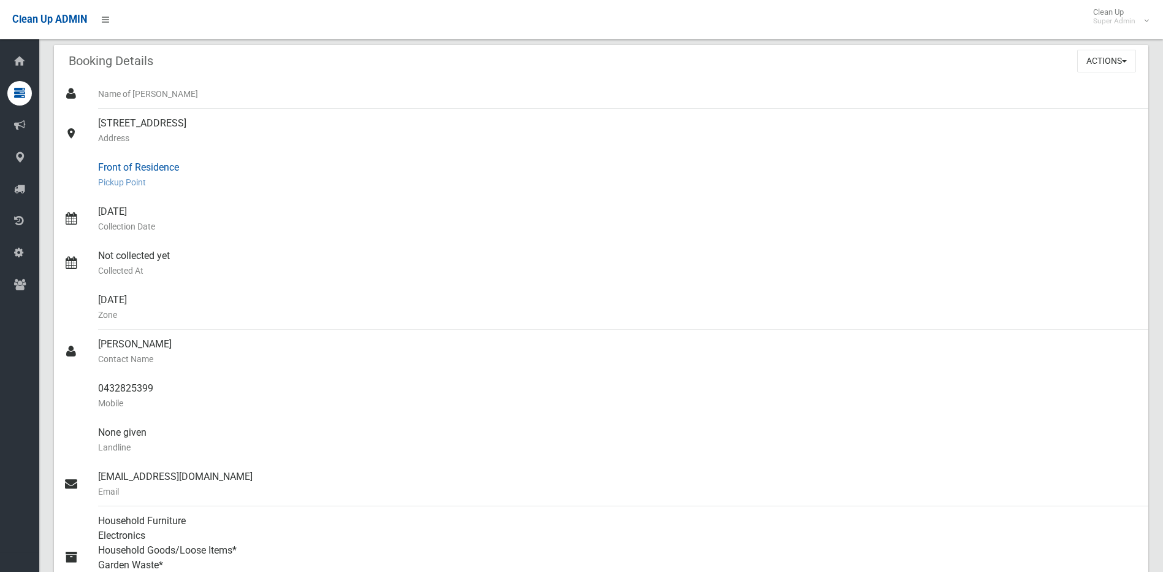
scroll to position [184, 0]
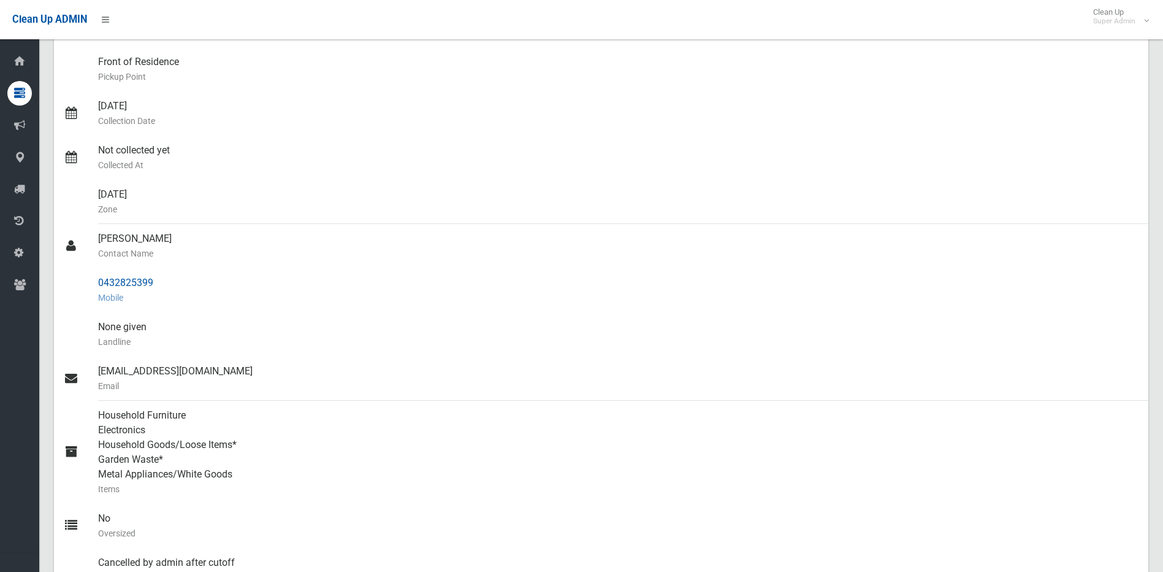
drag, startPoint x: 99, startPoint y: 282, endPoint x: 152, endPoint y: 281, distance: 52.8
click at [152, 281] on div "0432825399 Mobile" at bounding box center [618, 290] width 1041 height 44
drag, startPoint x: 152, startPoint y: 281, endPoint x: 140, endPoint y: 278, distance: 12.6
copy div "0432825399"
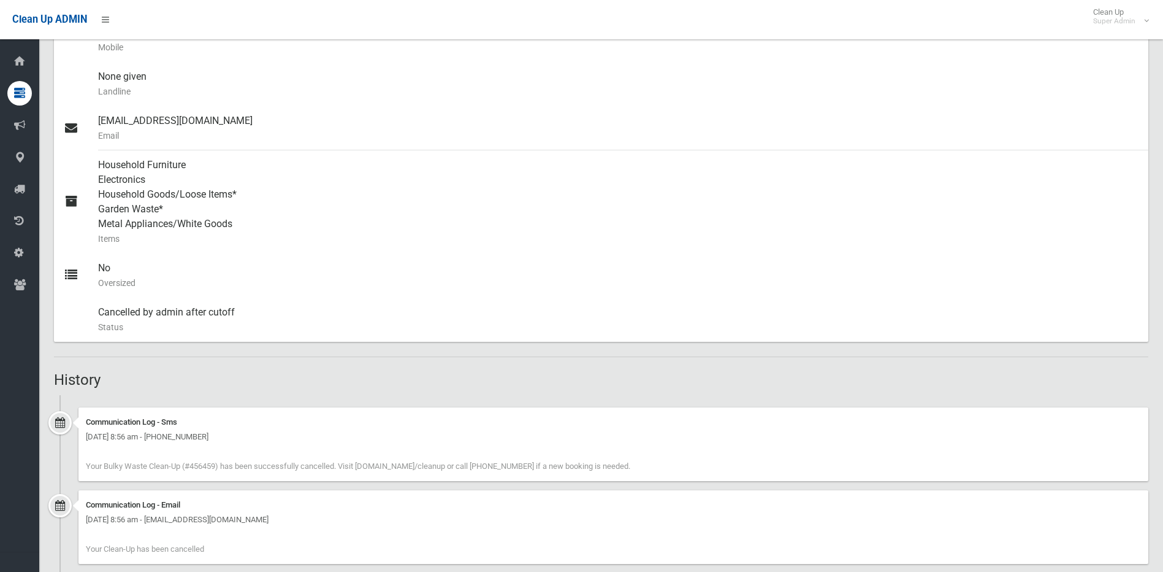
scroll to position [675, 0]
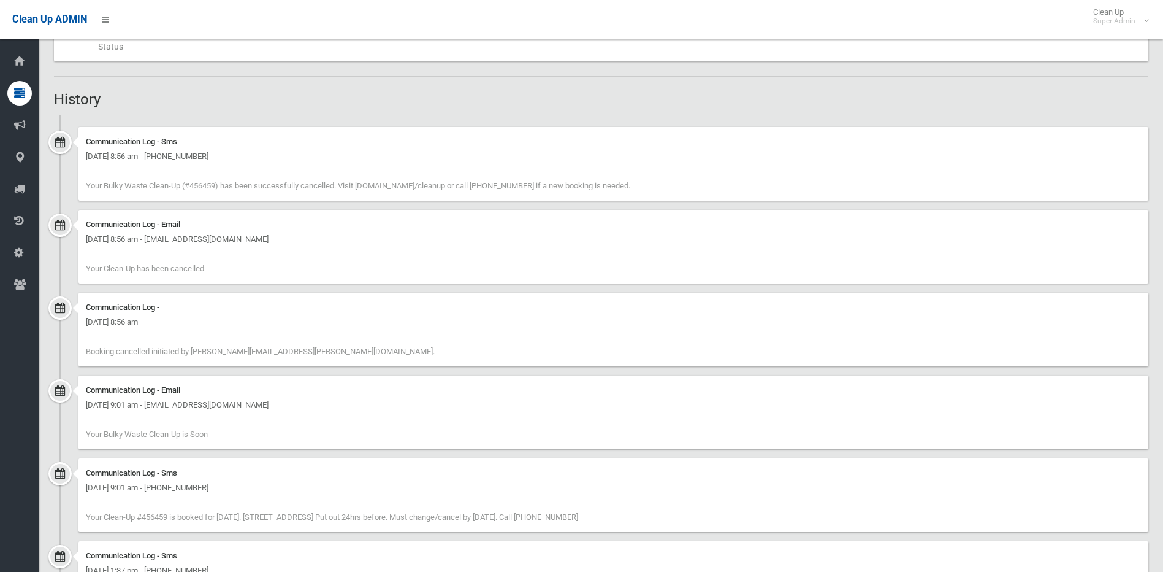
scroll to position [687, 0]
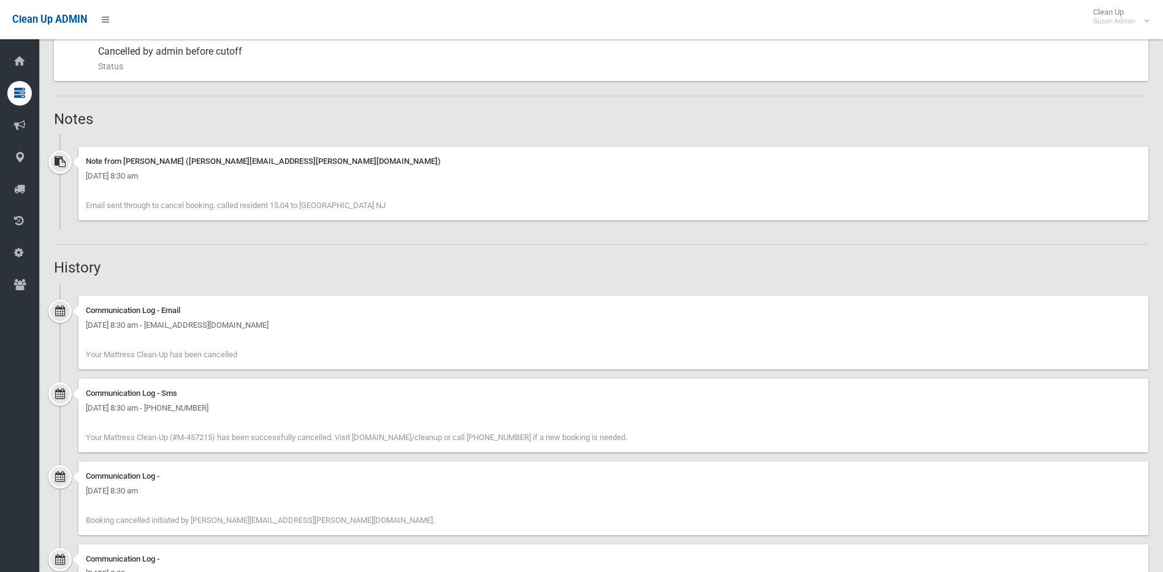
scroll to position [648, 0]
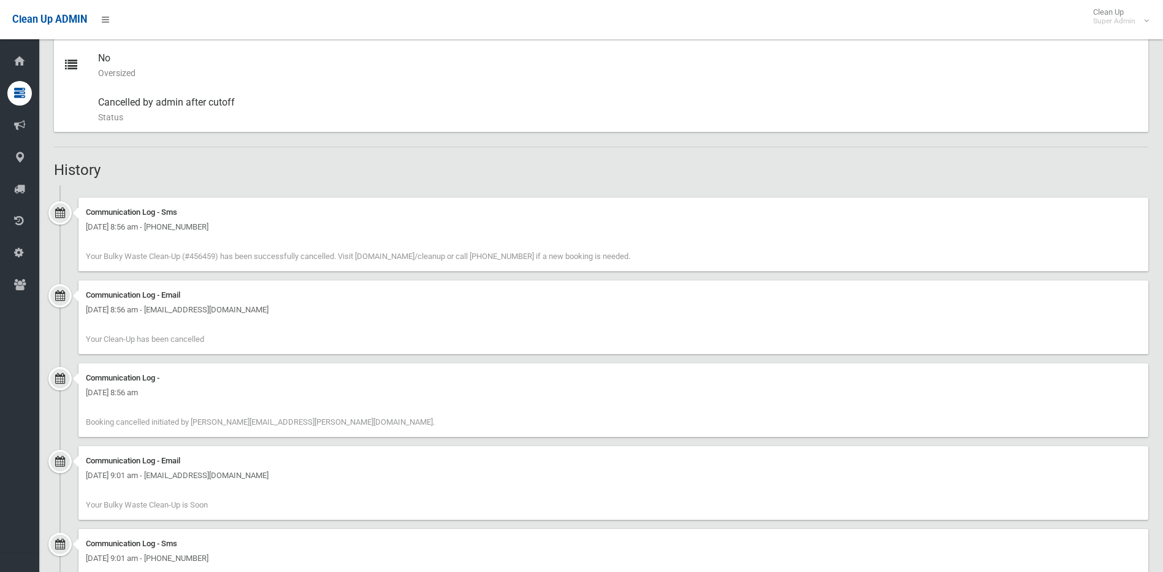
scroll to position [675, 0]
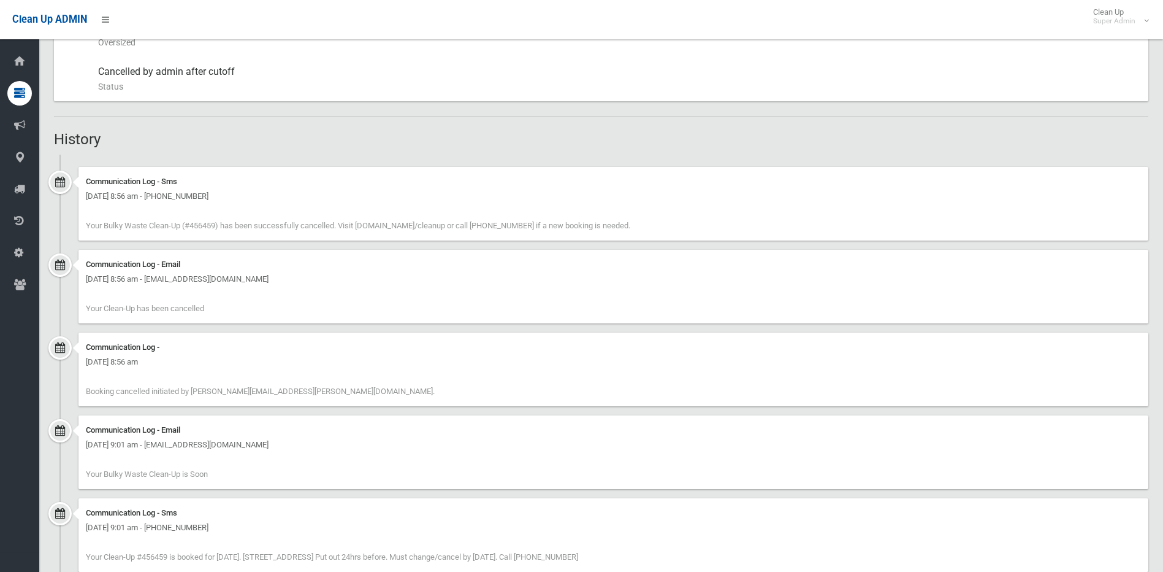
drag, startPoint x: 136, startPoint y: 364, endPoint x: 248, endPoint y: 369, distance: 111.7
click at [248, 369] on div "[DATE] 8:56 am" at bounding box center [613, 361] width 1055 height 15
click at [248, 369] on div "Tuesday 29th April 2025 - 8:56 am" at bounding box center [613, 361] width 1055 height 15
drag, startPoint x: 148, startPoint y: 366, endPoint x: 195, endPoint y: 373, distance: 47.2
click at [195, 373] on div "Communication Log - Tuesday 29th April 2025 - 8:56 am Booking cancelled initiat…" at bounding box center [613, 369] width 1070 height 74
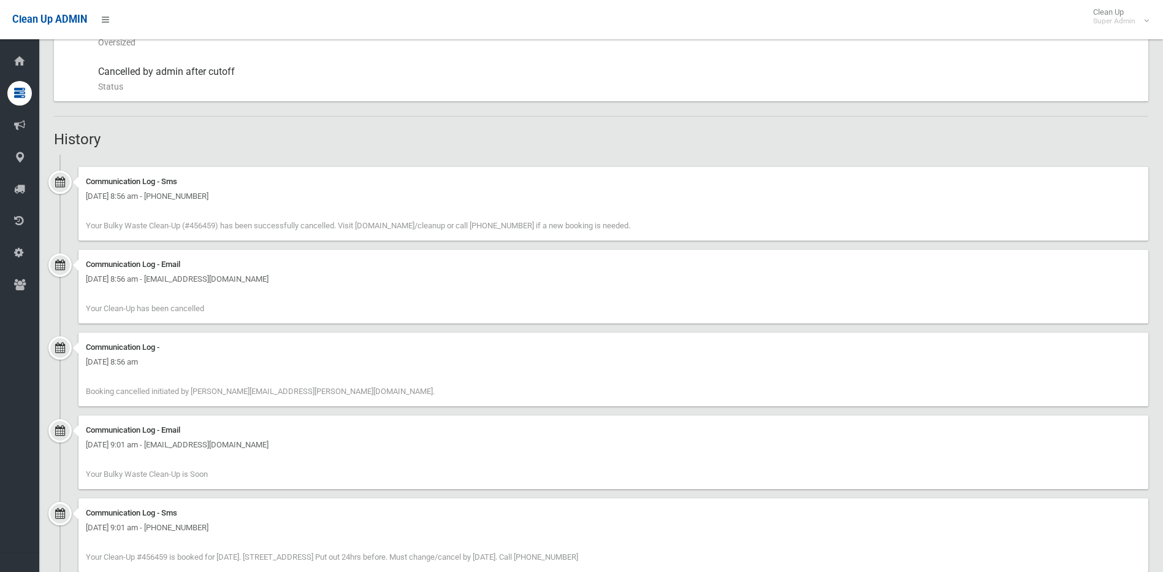
click at [195, 374] on div "Communication Log - Tuesday 29th April 2025 - 8:56 am Booking cancelled initiat…" at bounding box center [613, 369] width 1070 height 74
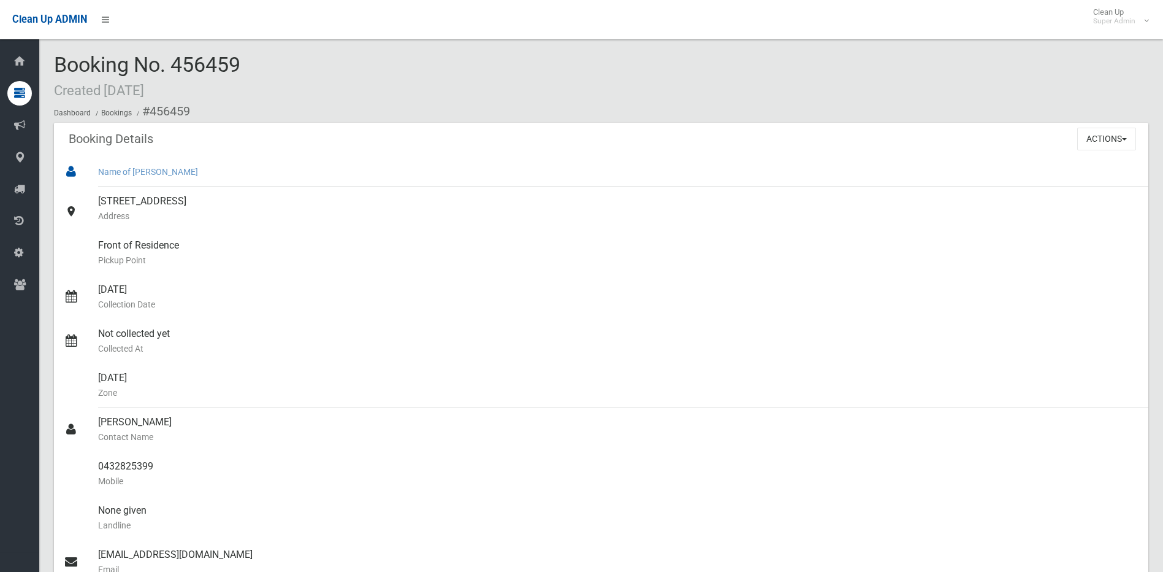
scroll to position [0, 0]
click at [1108, 140] on button "Actions" at bounding box center [1107, 139] width 59 height 23
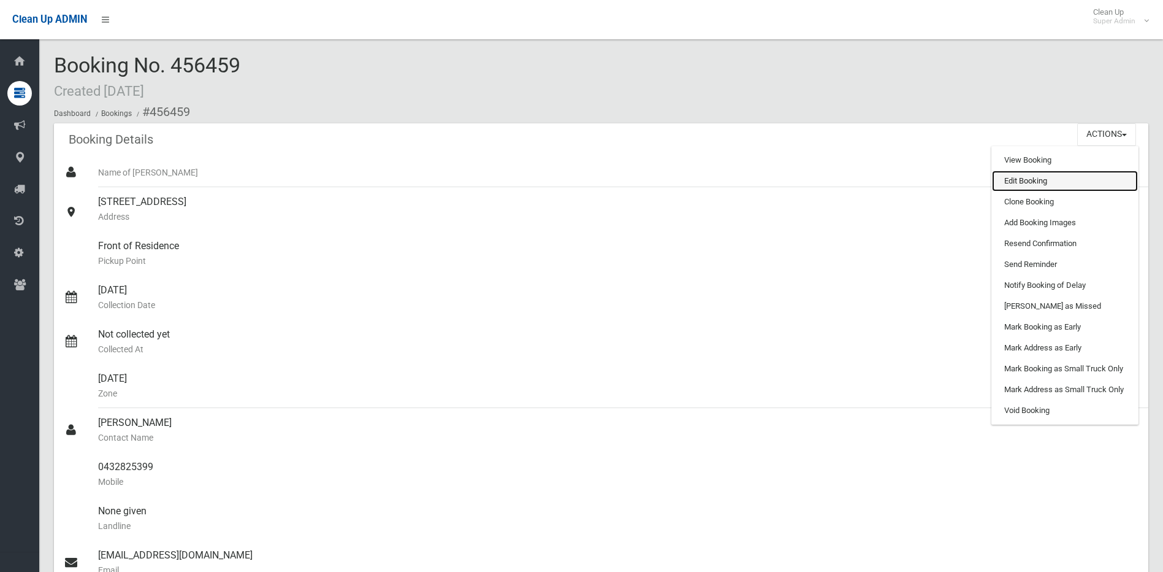
click at [1054, 177] on link "Edit Booking" at bounding box center [1065, 180] width 146 height 21
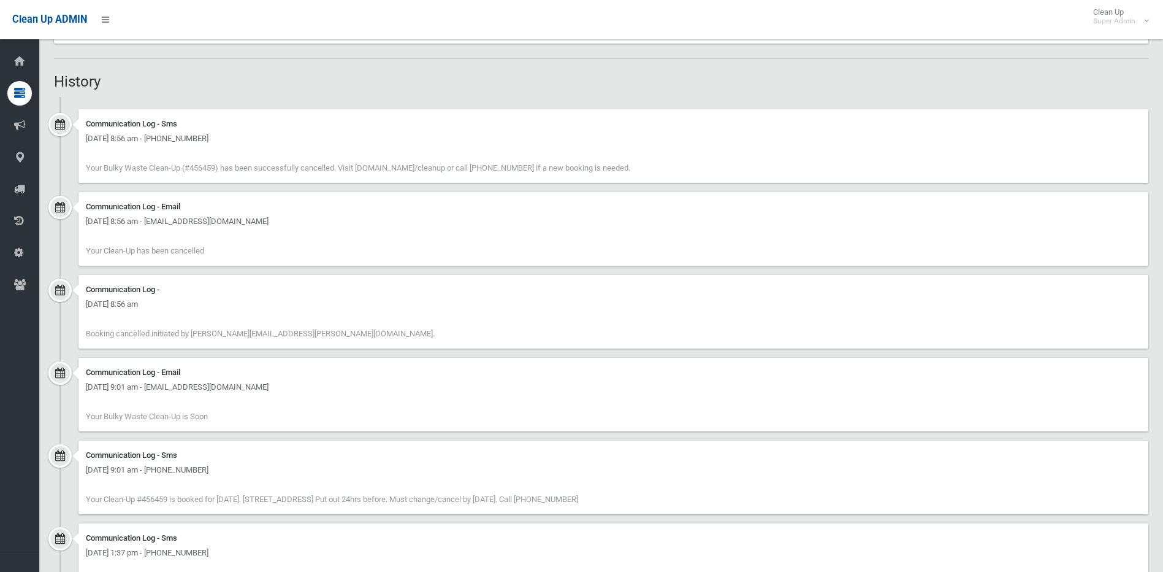
scroll to position [736, 0]
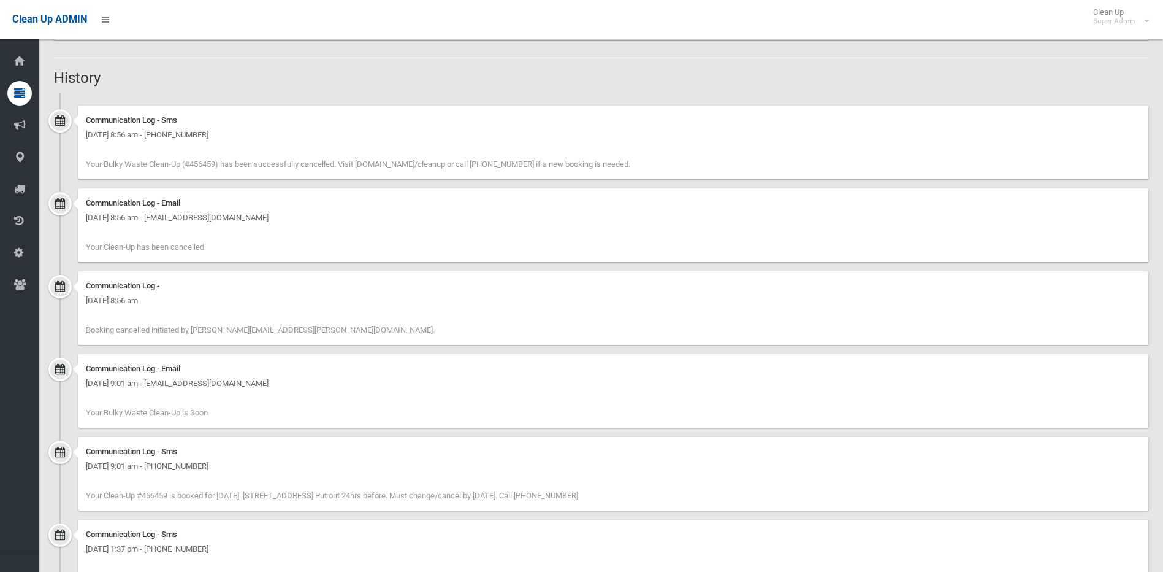
drag, startPoint x: 135, startPoint y: 300, endPoint x: 200, endPoint y: 302, distance: 65.0
click at [200, 302] on div "Tuesday 29th April 2025 - 8:56 am" at bounding box center [613, 300] width 1055 height 15
drag, startPoint x: 200, startPoint y: 302, endPoint x: 214, endPoint y: 307, distance: 15.1
click at [214, 307] on div "Tuesday 29th April 2025 - 8:56 am" at bounding box center [613, 300] width 1055 height 15
drag, startPoint x: 212, startPoint y: 302, endPoint x: 87, endPoint y: 302, distance: 125.1
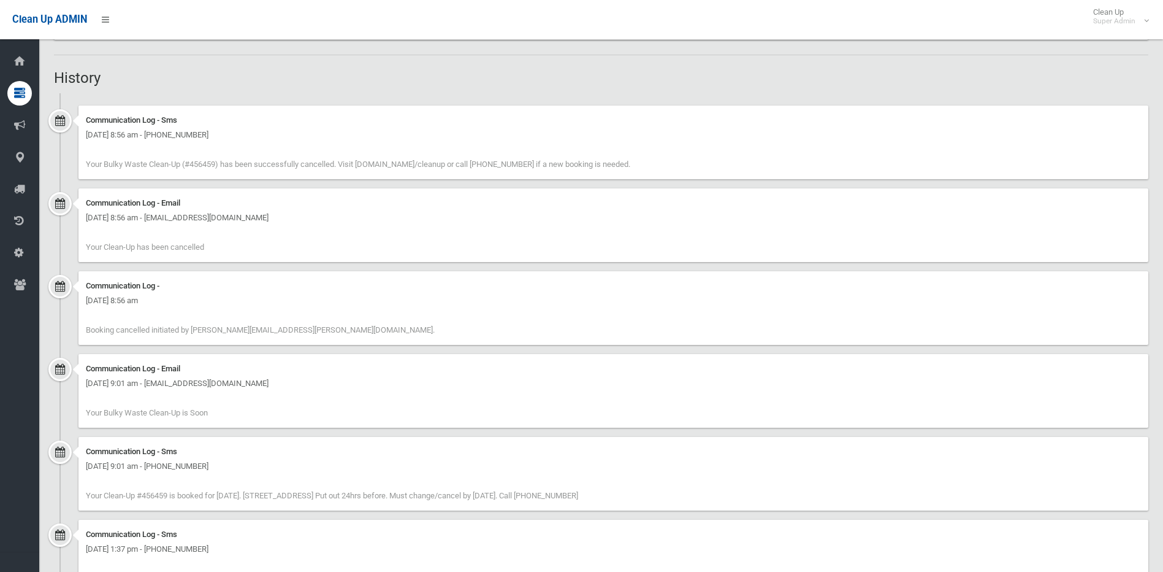
click at [87, 302] on div "Tuesday 29th April 2025 - 8:56 am" at bounding box center [613, 300] width 1055 height 15
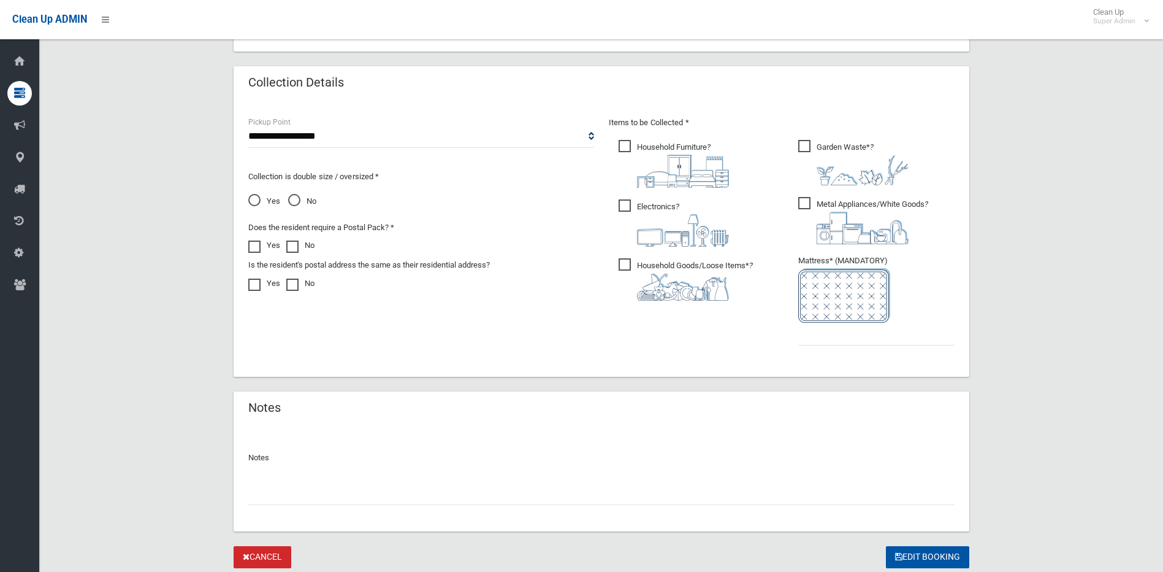
scroll to position [636, 0]
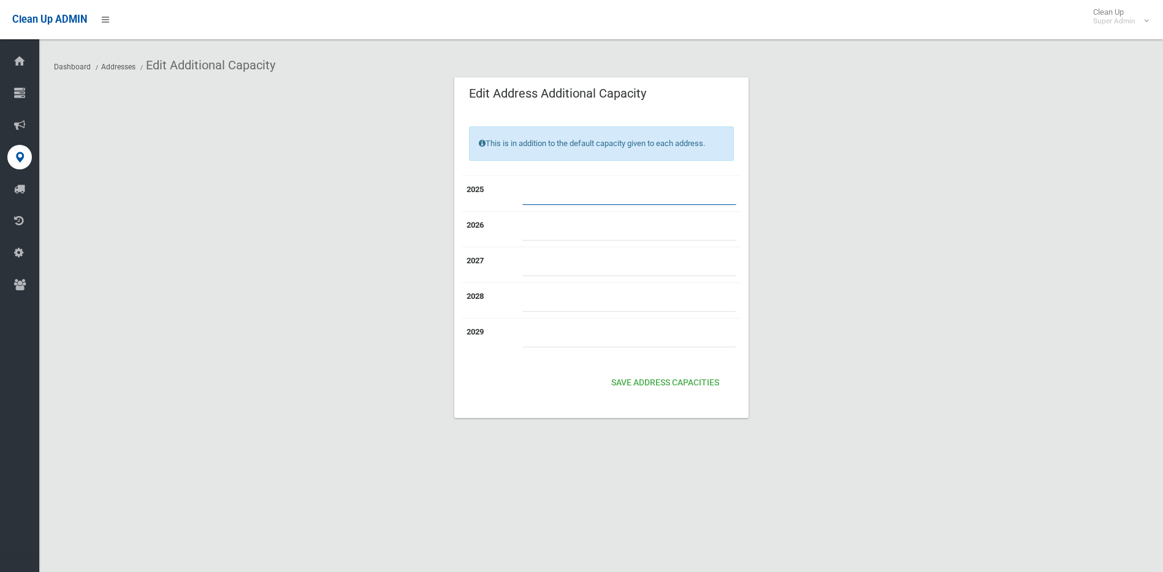
click at [580, 197] on input "number" at bounding box center [630, 193] width 214 height 23
type input "*"
click at [624, 380] on button "Save Address capacities" at bounding box center [666, 383] width 118 height 23
